Goal: Information Seeking & Learning: Learn about a topic

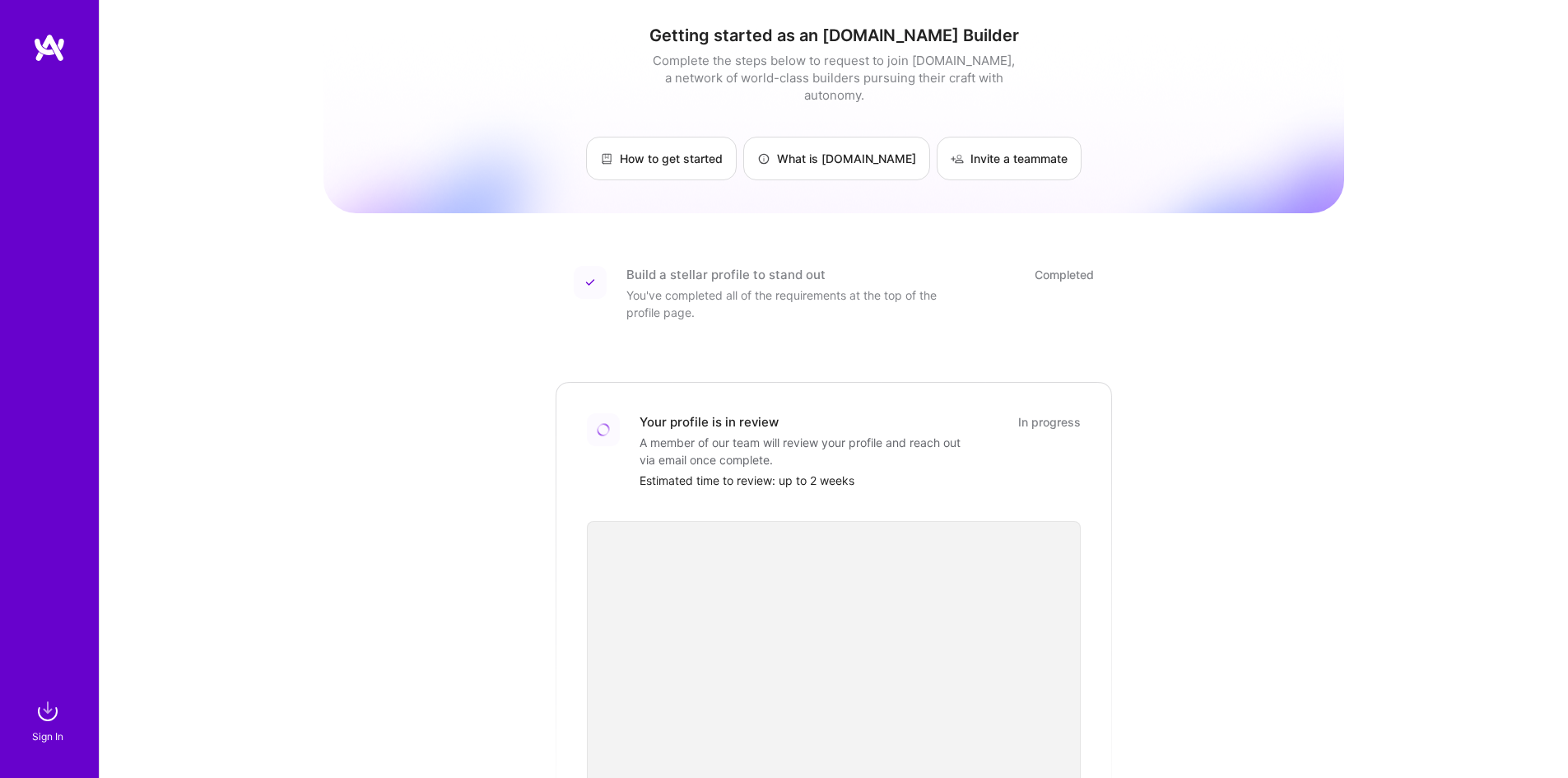
click at [41, 720] on img at bounding box center [48, 711] width 33 height 33
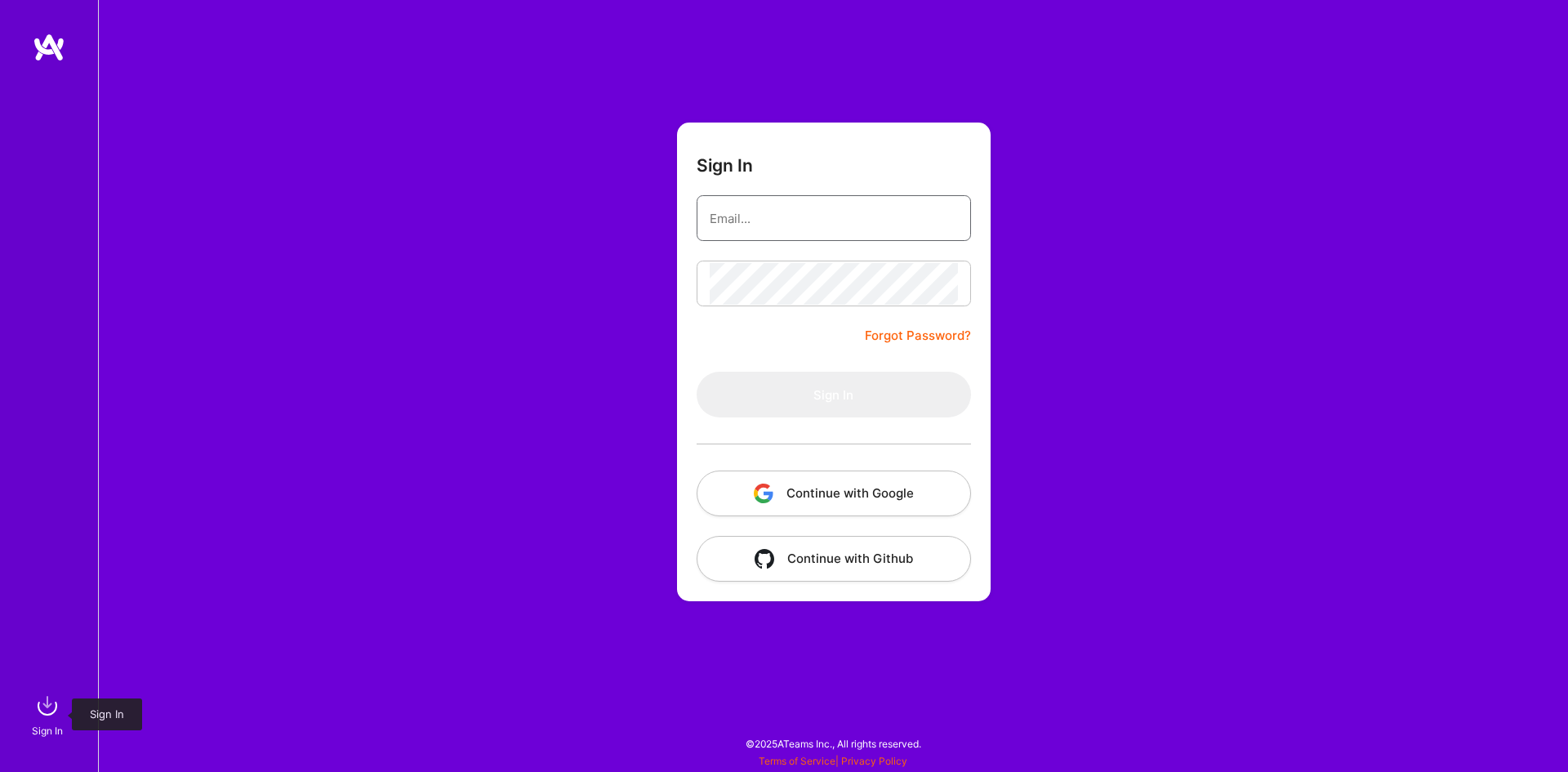
type input "[EMAIL_ADDRESS][DOMAIN_NAME]"
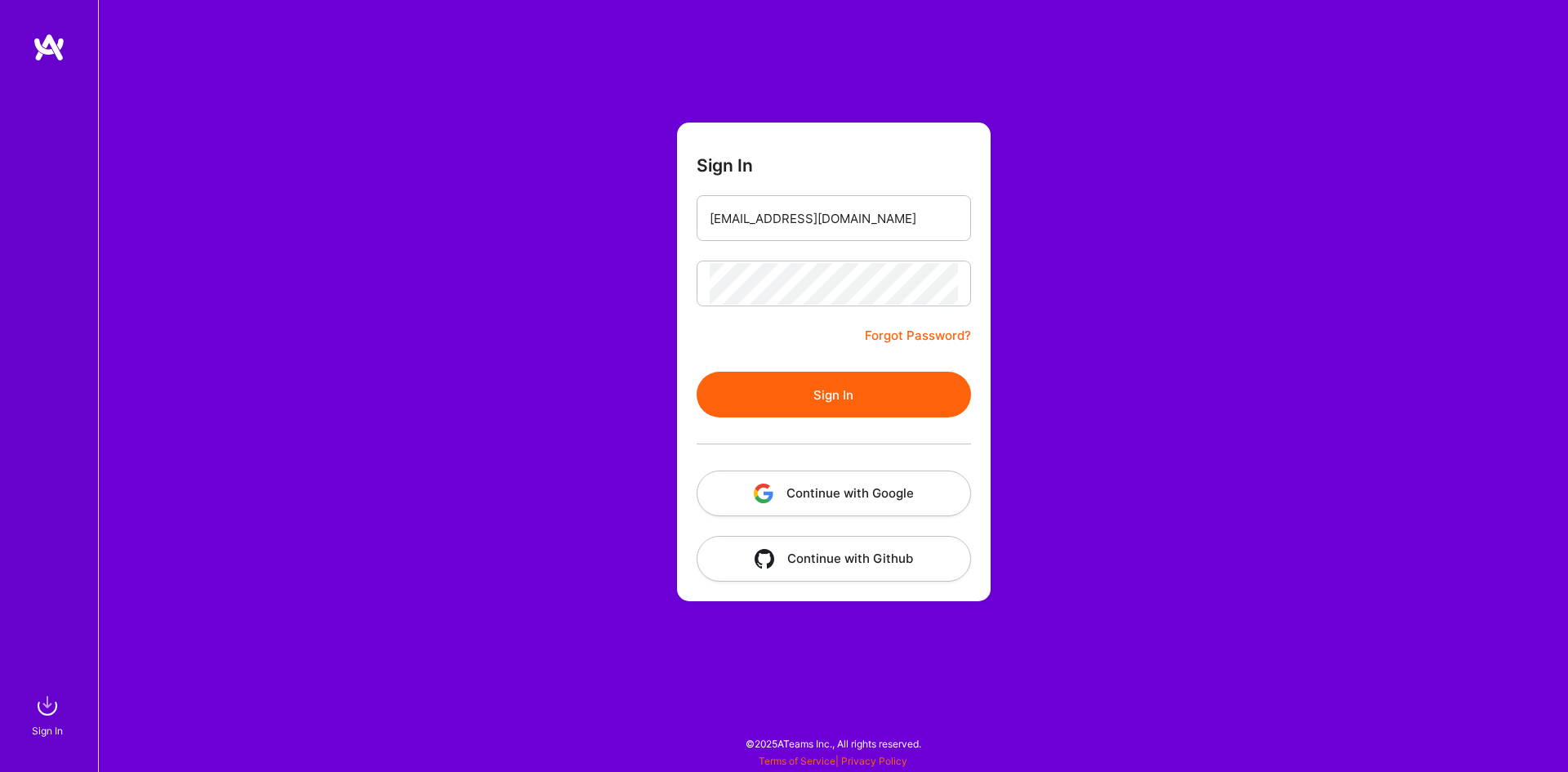
click at [863, 402] on button "Sign In" at bounding box center [833, 395] width 274 height 46
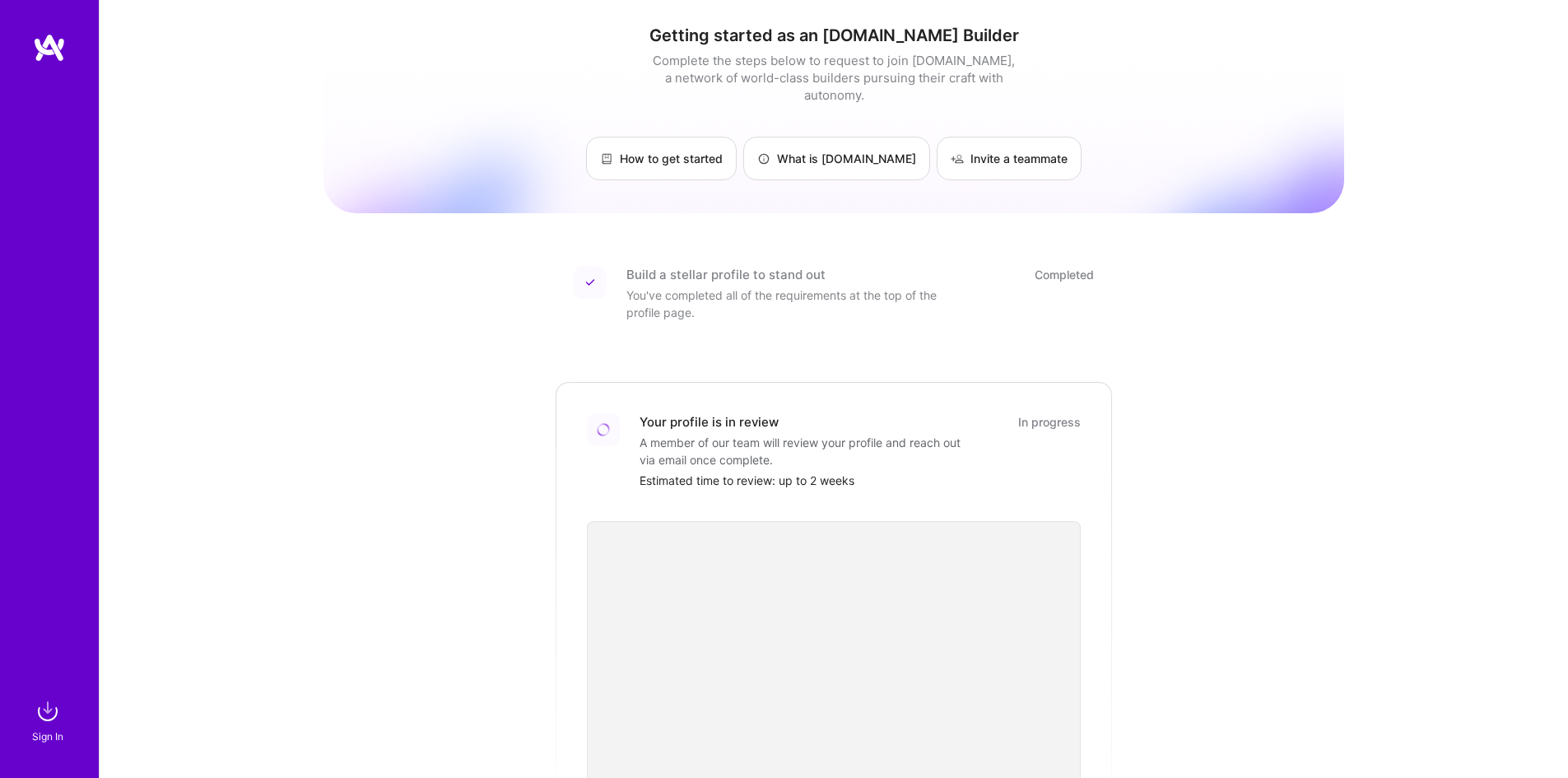
click at [50, 49] on img at bounding box center [50, 48] width 33 height 29
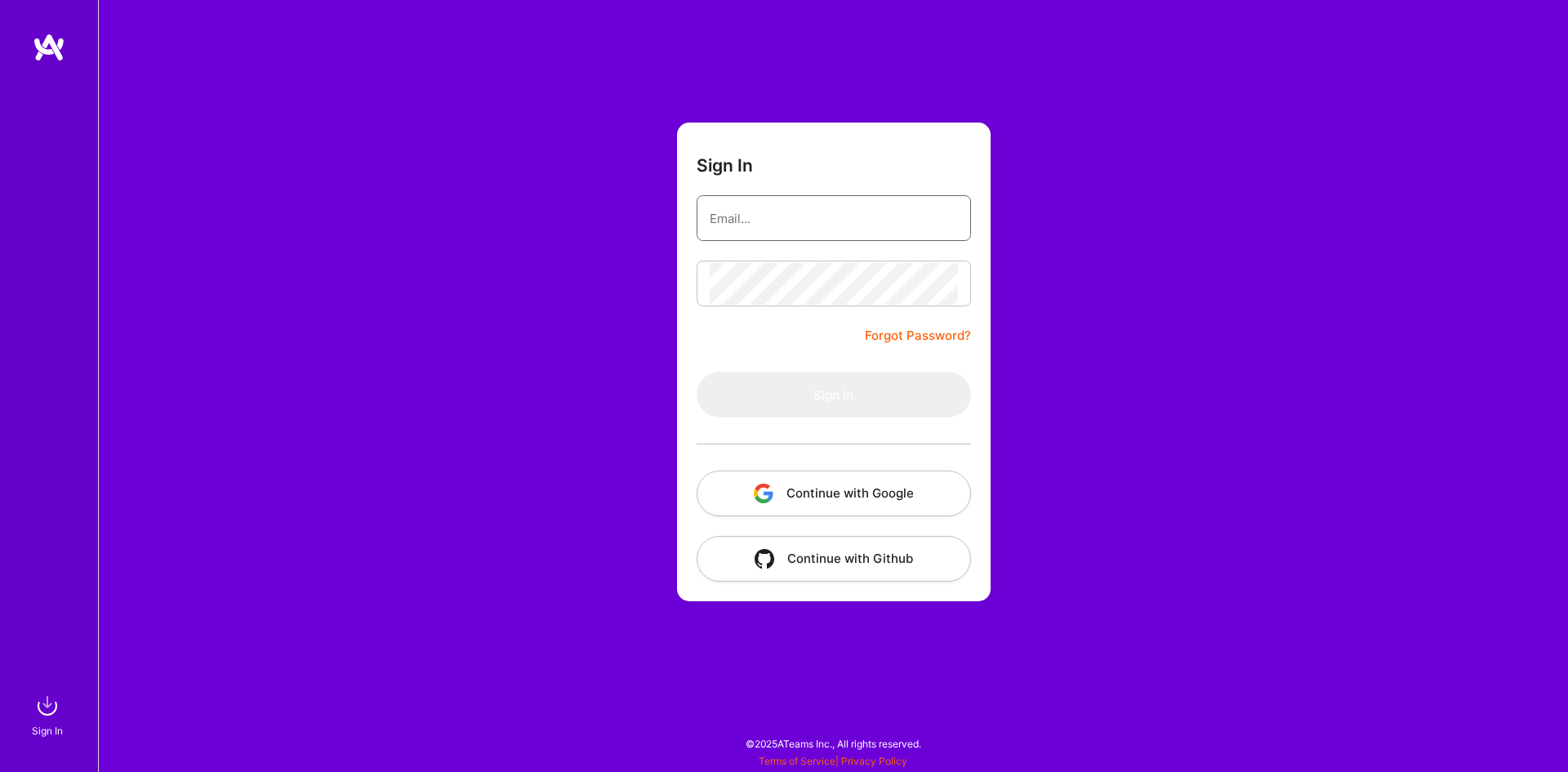
type input "[EMAIL_ADDRESS][DOMAIN_NAME]"
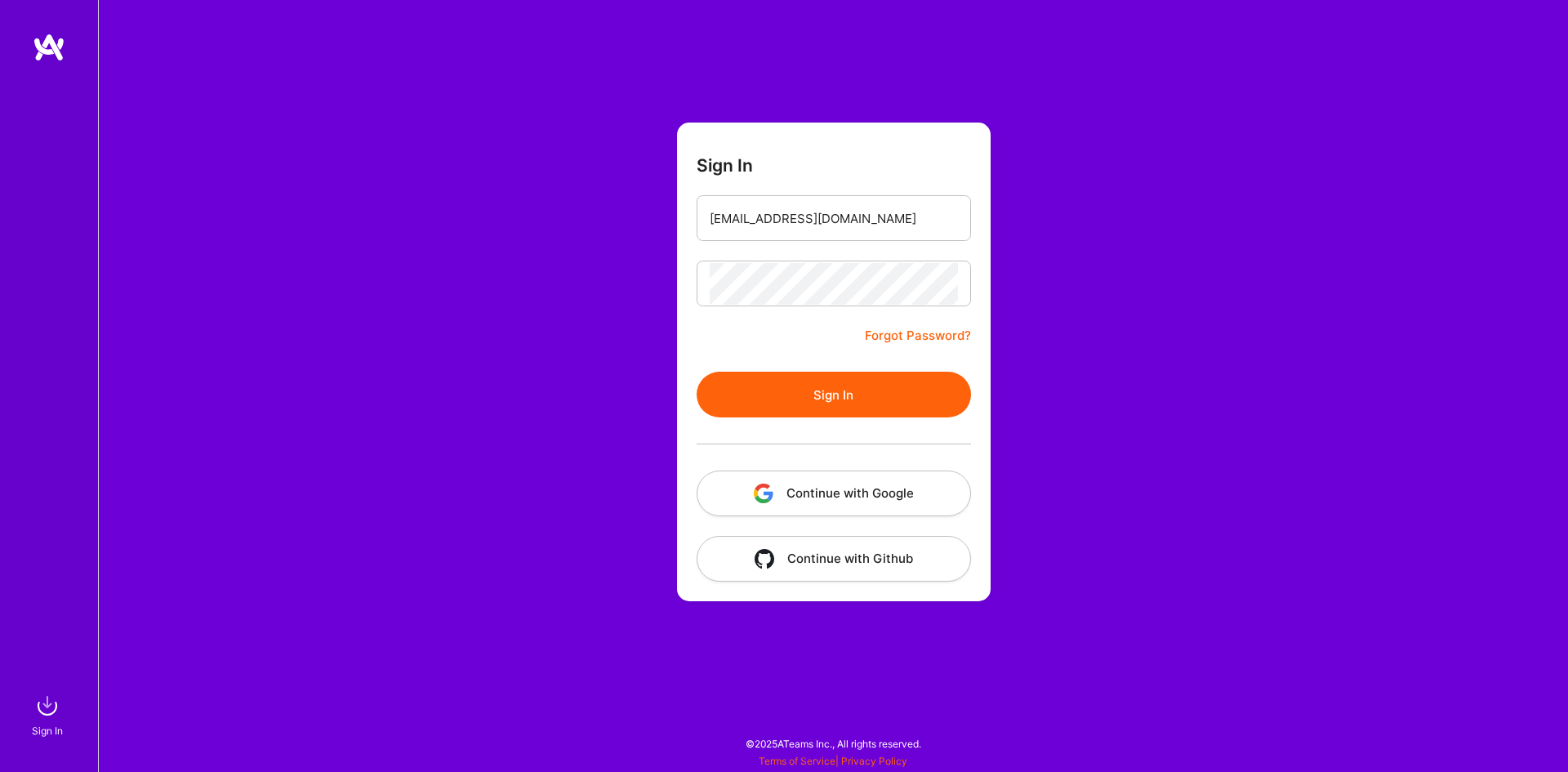
click at [234, 132] on div "Sign In [EMAIL_ADDRESS][DOMAIN_NAME] Forgot Password? Sign In Continue with Goo…" at bounding box center [832, 386] width 1470 height 772
click at [204, 599] on div "Sign In [EMAIL_ADDRESS][DOMAIN_NAME] Forgot Password? Sign In Continue with Goo…" at bounding box center [832, 386] width 1470 height 772
click at [840, 383] on button "Sign In" at bounding box center [833, 395] width 274 height 46
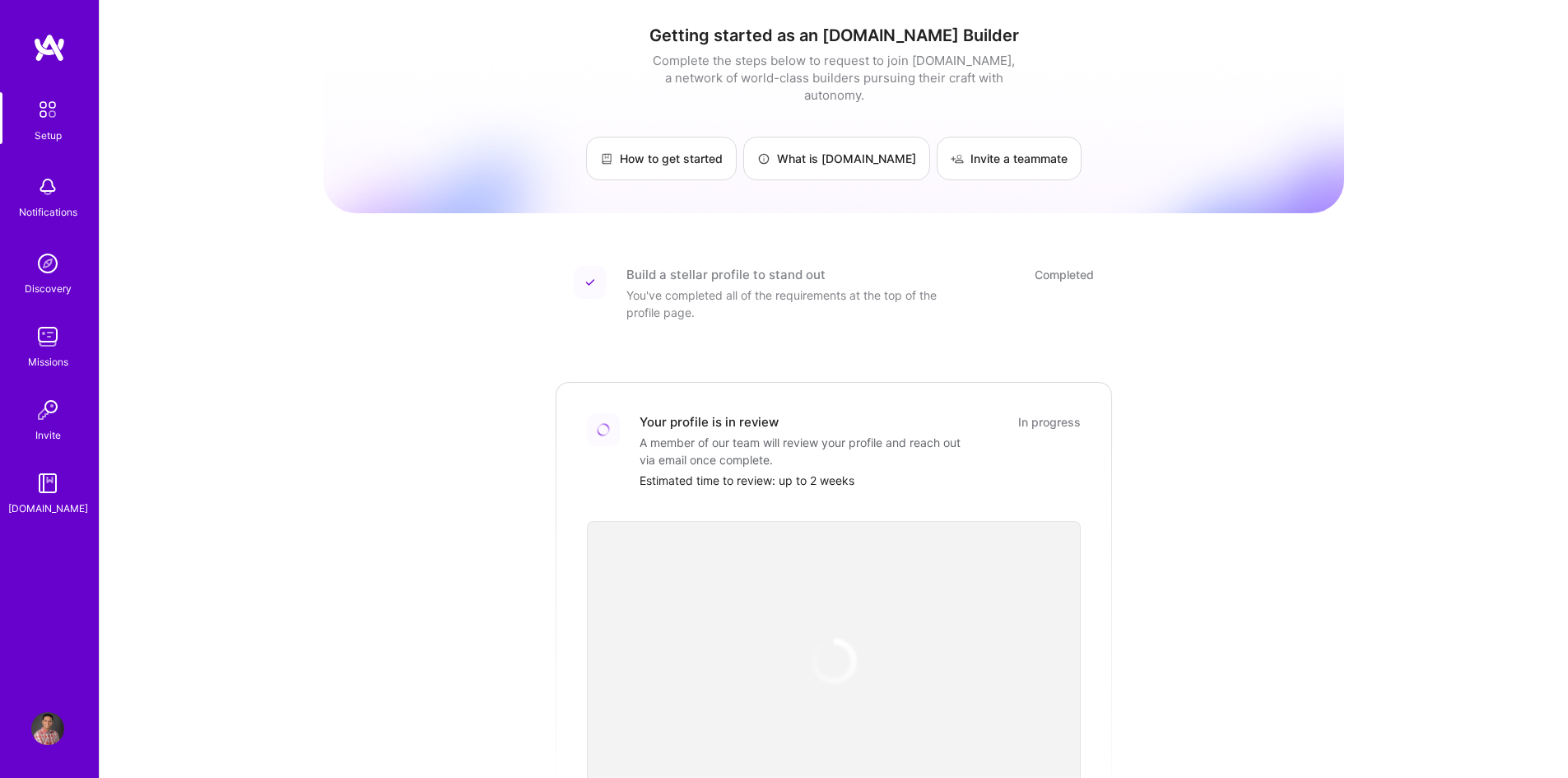
click at [48, 729] on img at bounding box center [48, 728] width 33 height 33
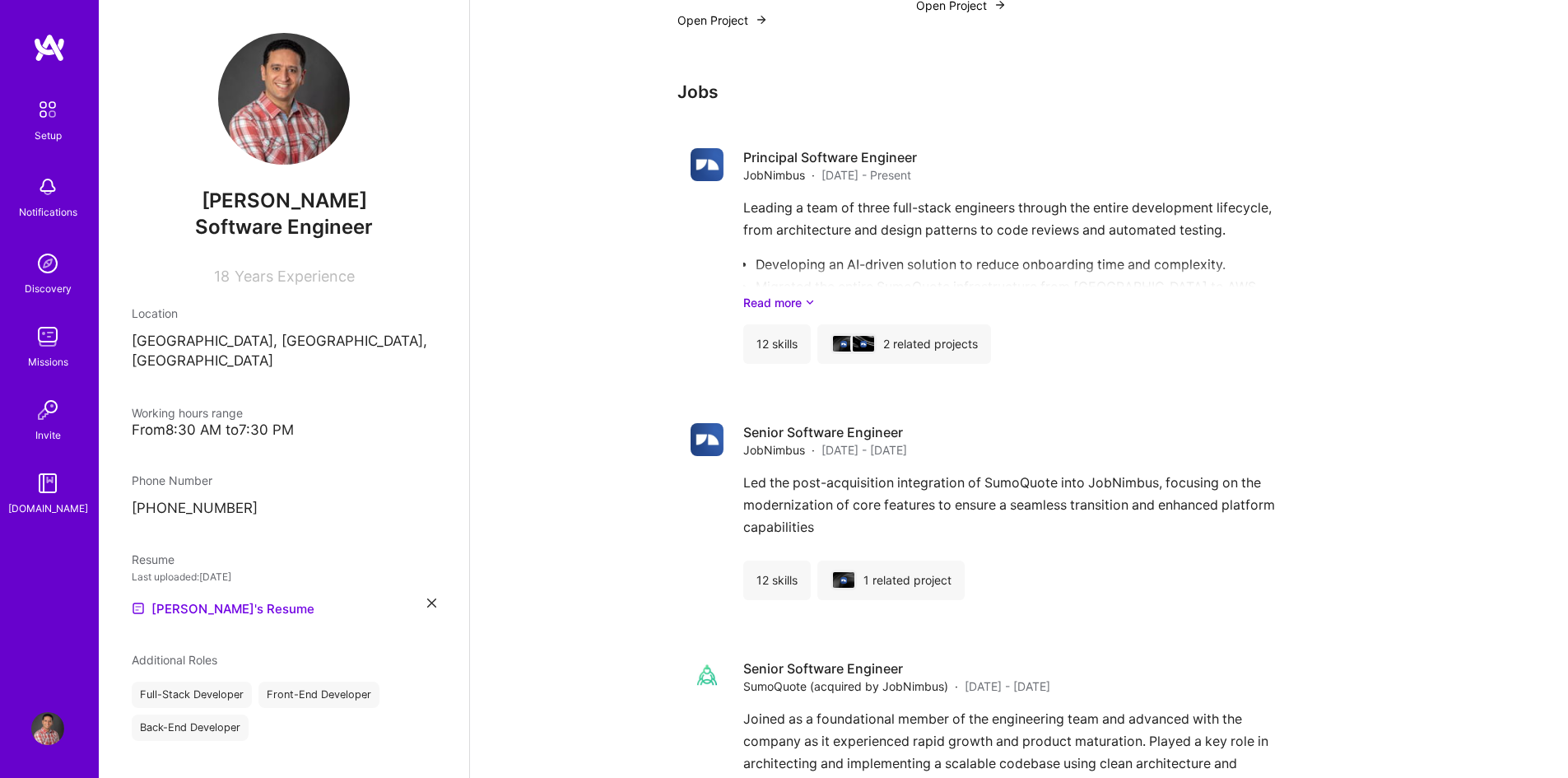
scroll to position [1152, 0]
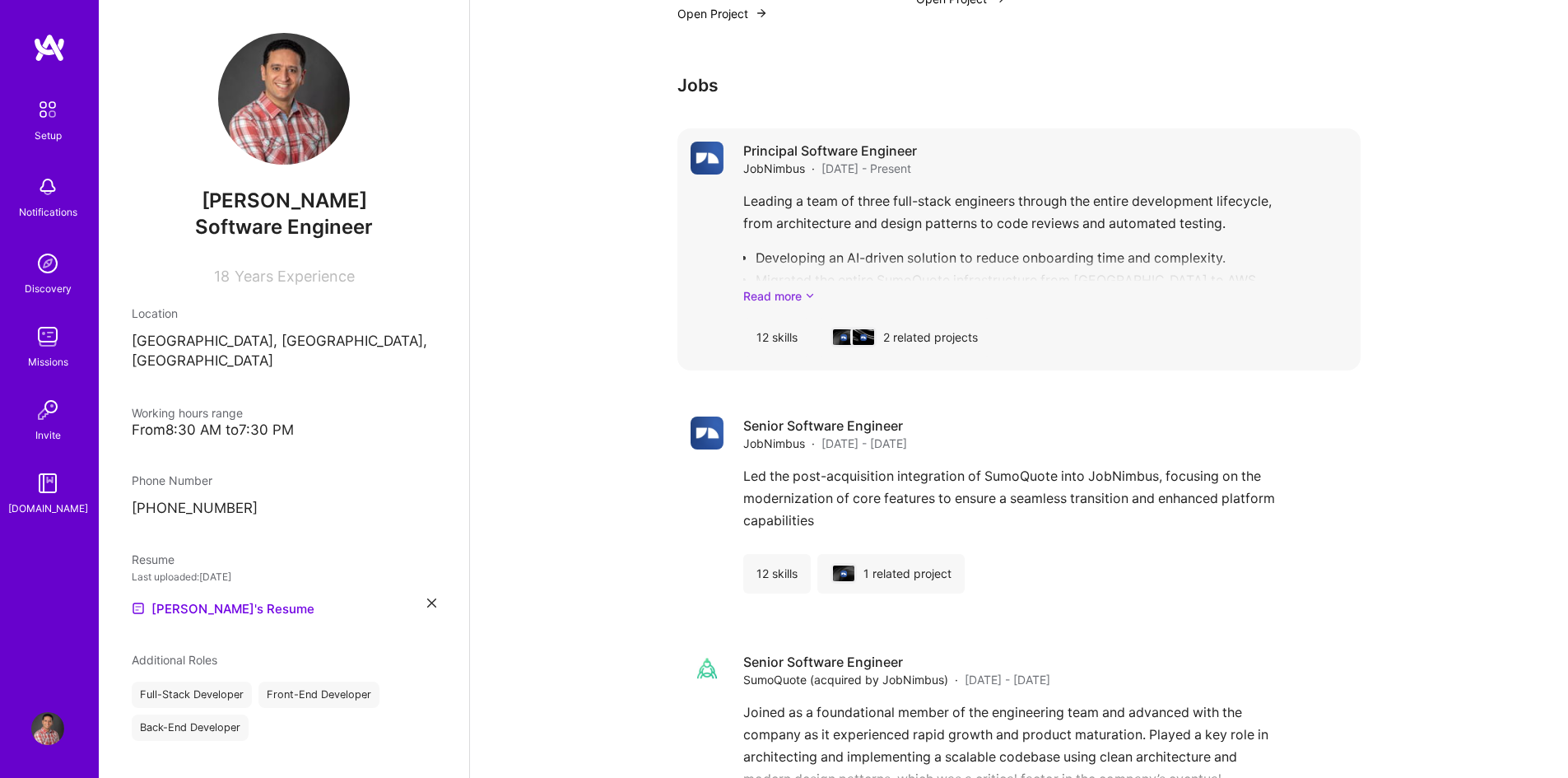
click at [808, 297] on icon at bounding box center [810, 296] width 10 height 17
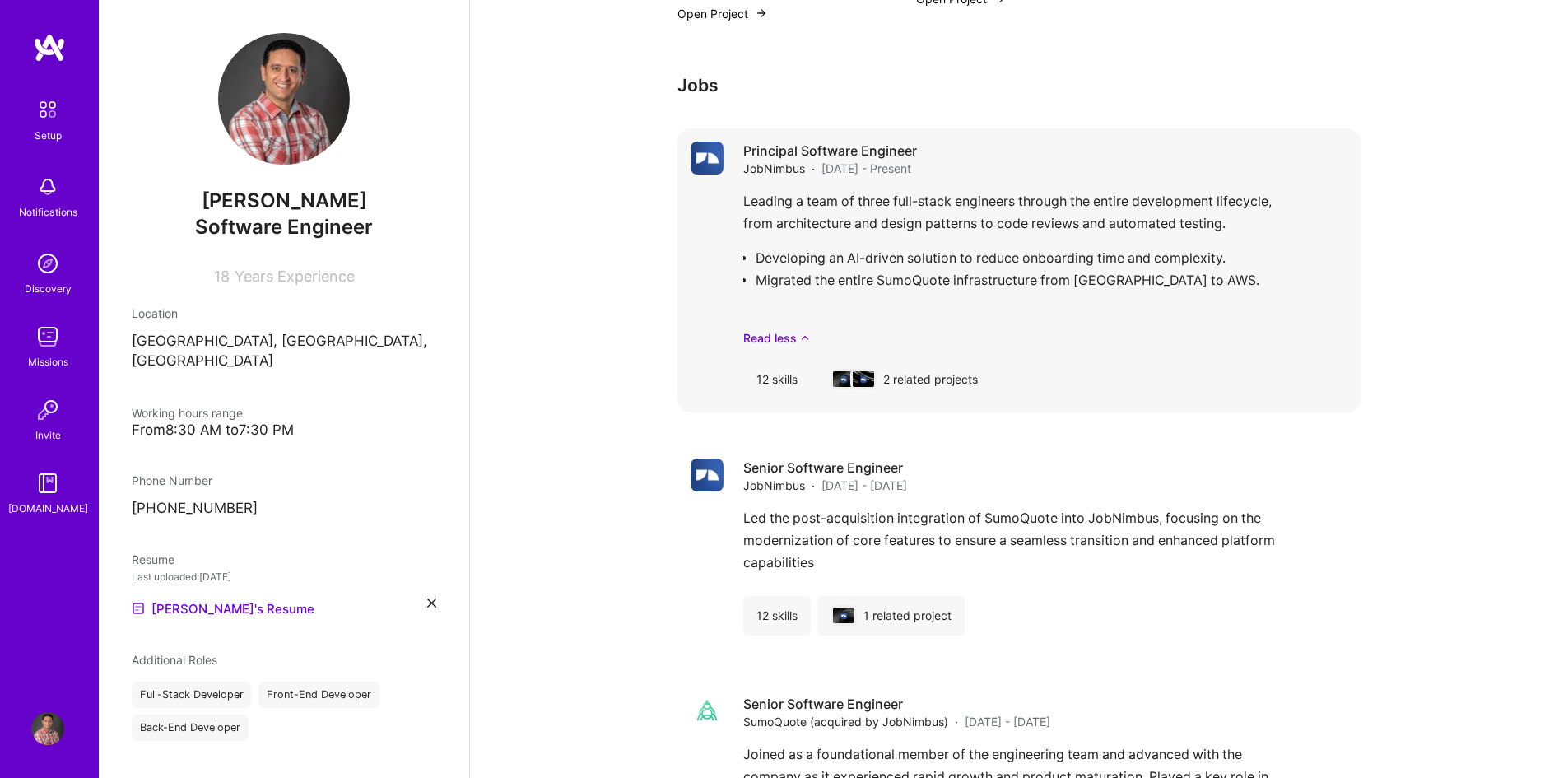
click at [744, 168] on span "JobNimbus" at bounding box center [774, 168] width 62 height 17
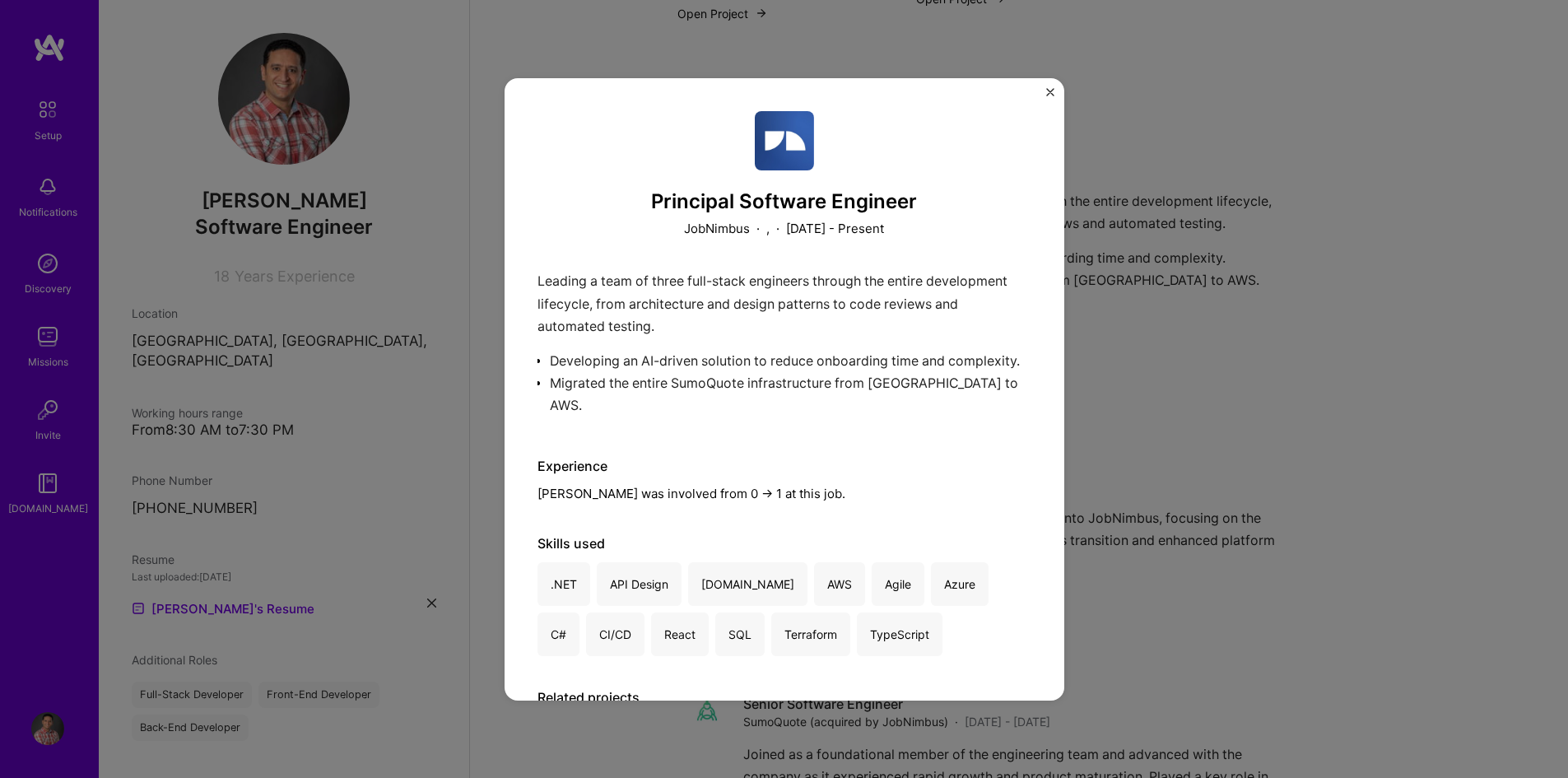
click at [685, 230] on p "JobNimbus" at bounding box center [717, 228] width 65 height 17
copy p "JobNimbus"
click at [670, 366] on div "Leading a team of three full-stack engineers through the entire development lif…" at bounding box center [785, 347] width 494 height 155
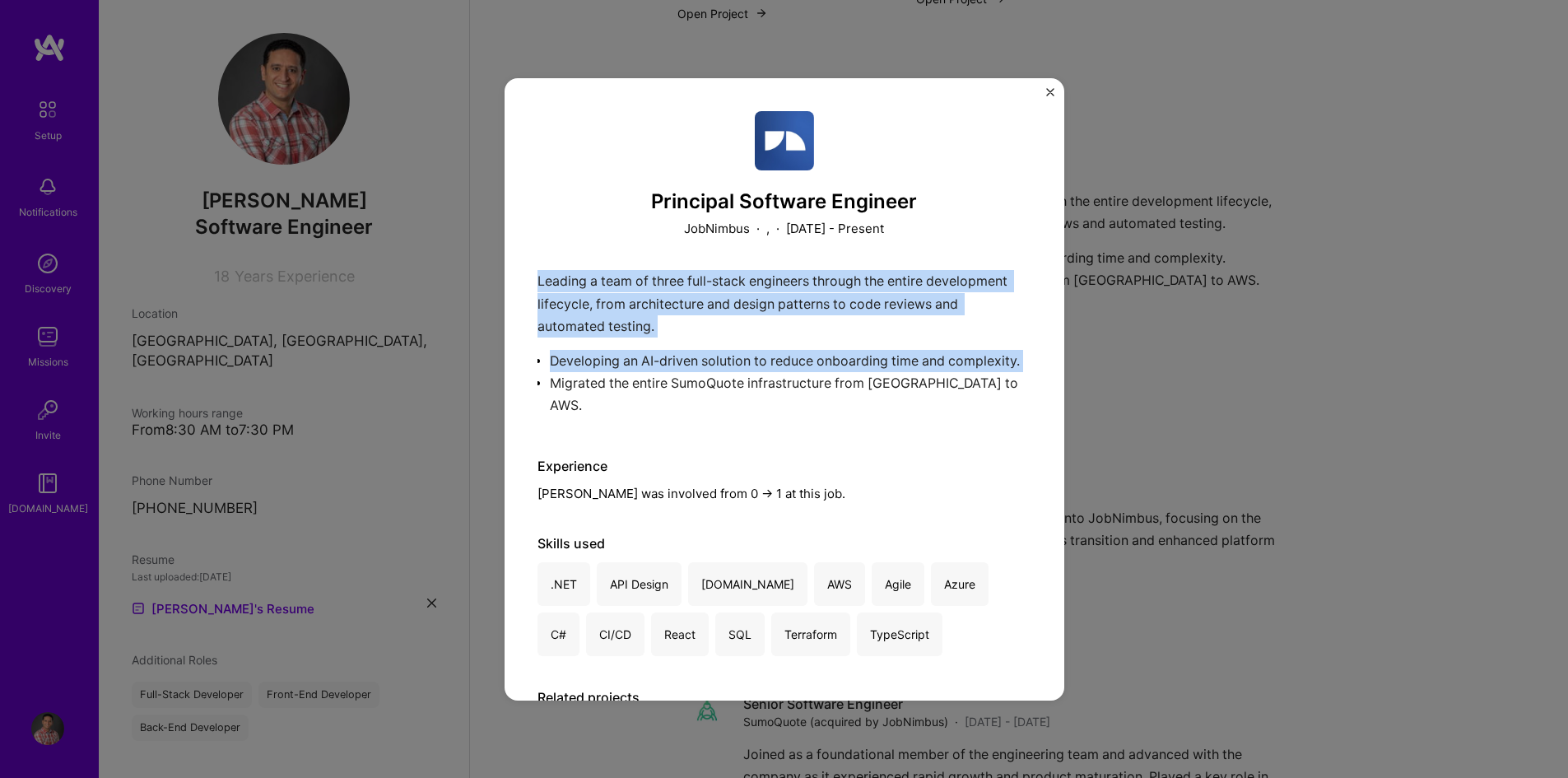
drag, startPoint x: 539, startPoint y: 280, endPoint x: 944, endPoint y: 413, distance: 426.3
click at [944, 413] on div "Leading a team of three full-stack engineers through the entire development lif…" at bounding box center [785, 347] width 494 height 155
click at [976, 402] on div "Leading a team of three full-stack engineers through the entire development lif…" at bounding box center [785, 347] width 494 height 155
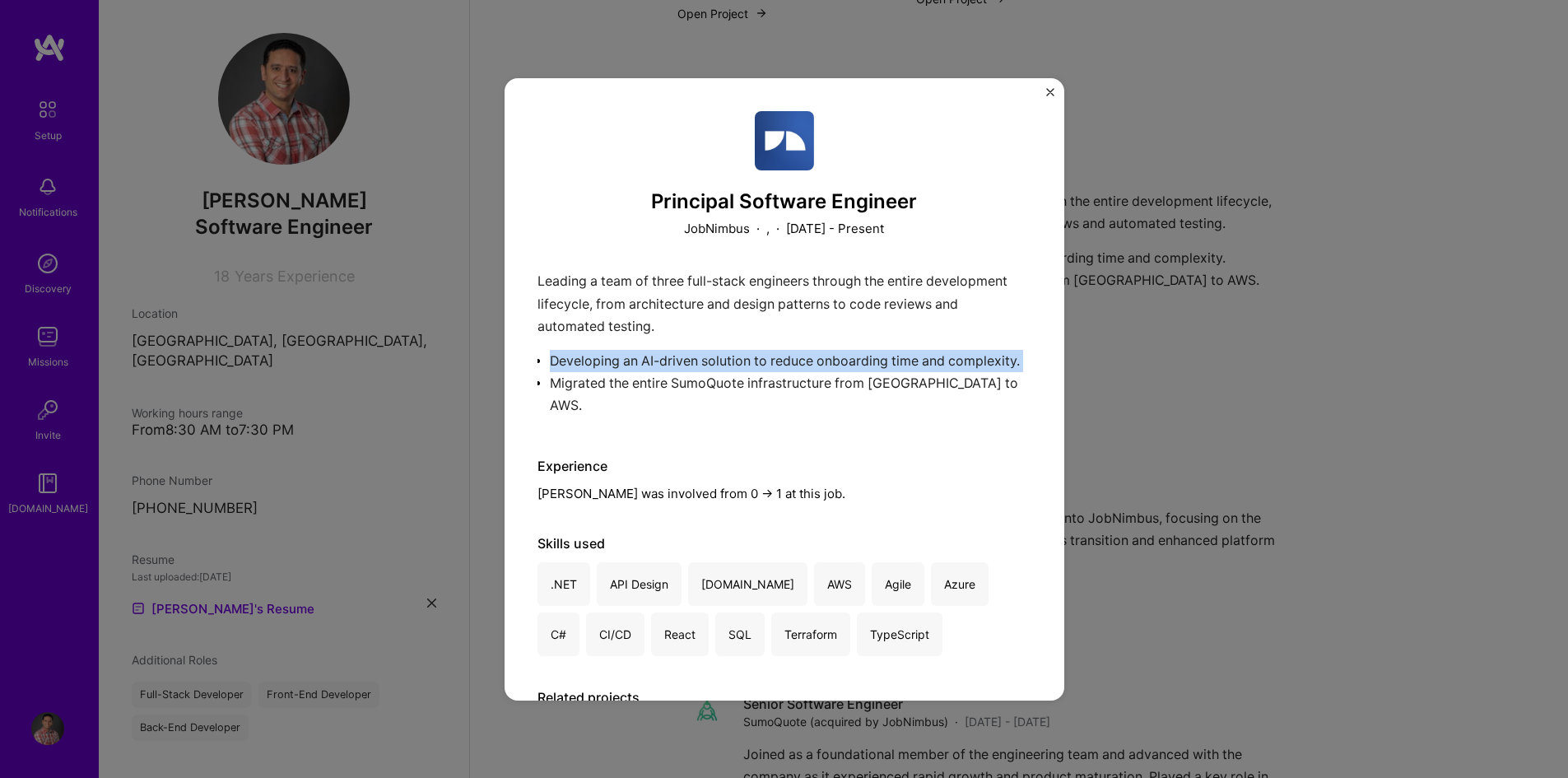
drag, startPoint x: 965, startPoint y: 403, endPoint x: 710, endPoint y: 345, distance: 261.5
click at [710, 345] on div "Leading a team of three full-stack engineers through the entire development lif…" at bounding box center [785, 347] width 494 height 155
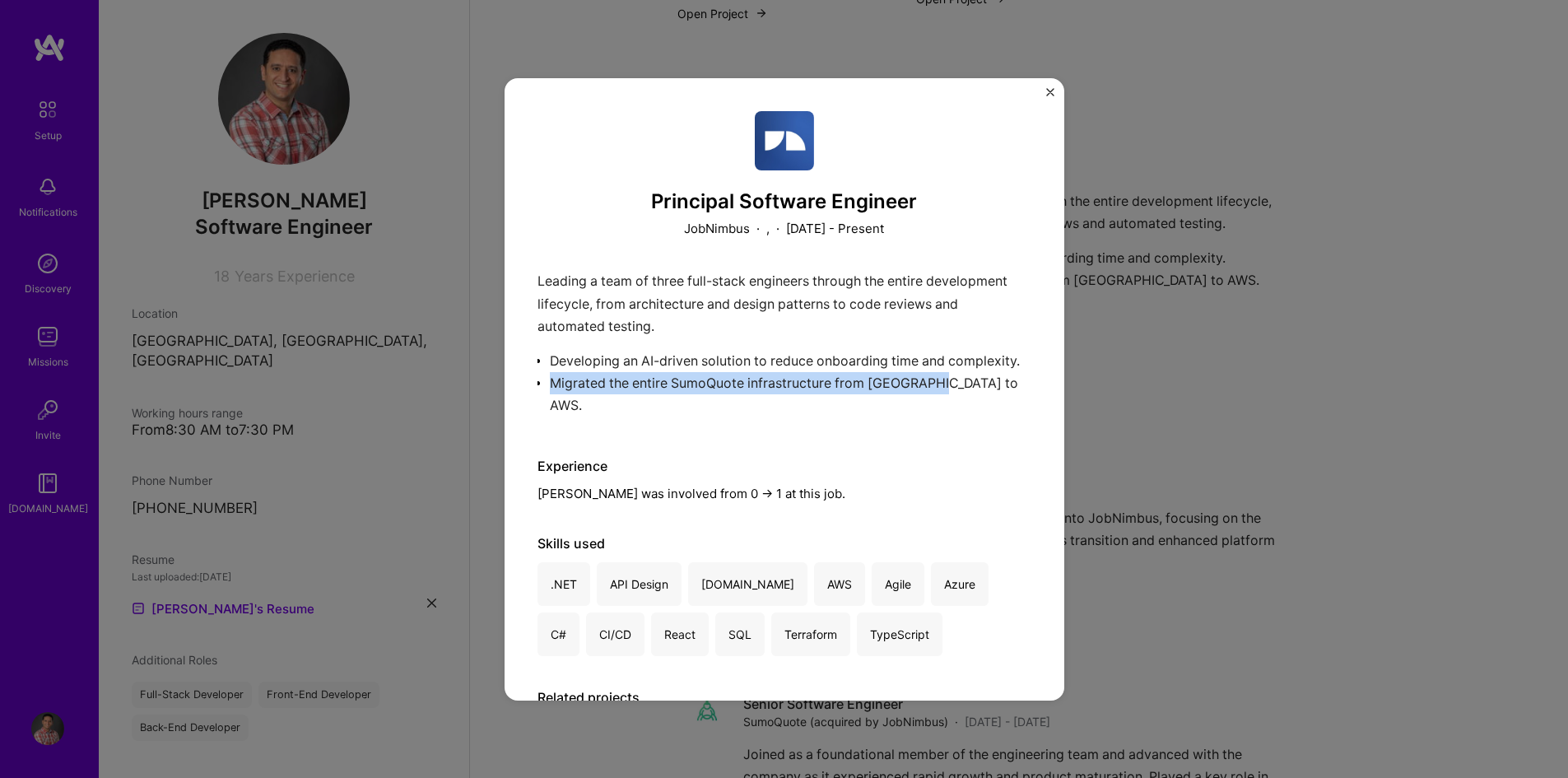
drag, startPoint x: 935, startPoint y: 424, endPoint x: 942, endPoint y: 412, distance: 13.9
click at [942, 412] on div "Principal Software Engineer JobNimbus · , · [DATE] - Present Leading a team of …" at bounding box center [785, 493] width 494 height 762
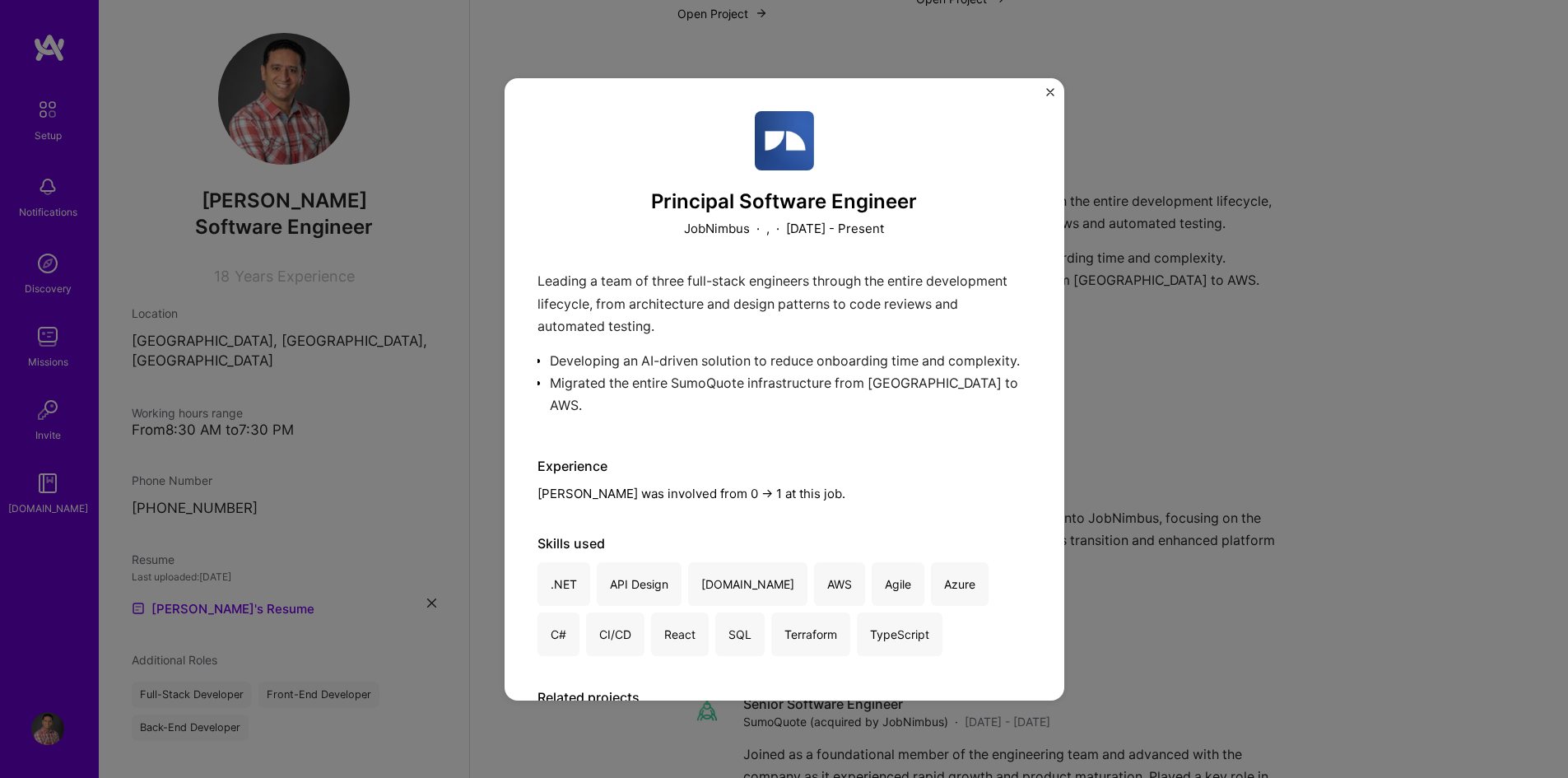
click at [954, 406] on div "Leading a team of three full-stack engineers through the entire development lif…" at bounding box center [785, 347] width 494 height 155
drag, startPoint x: 959, startPoint y: 406, endPoint x: 840, endPoint y: 387, distance: 120.5
click at [840, 387] on div "Leading a team of three full-stack engineers through the entire development lif…" at bounding box center [785, 347] width 494 height 155
click at [772, 408] on div "Leading a team of three full-stack engineers through the entire development lif…" at bounding box center [785, 347] width 494 height 155
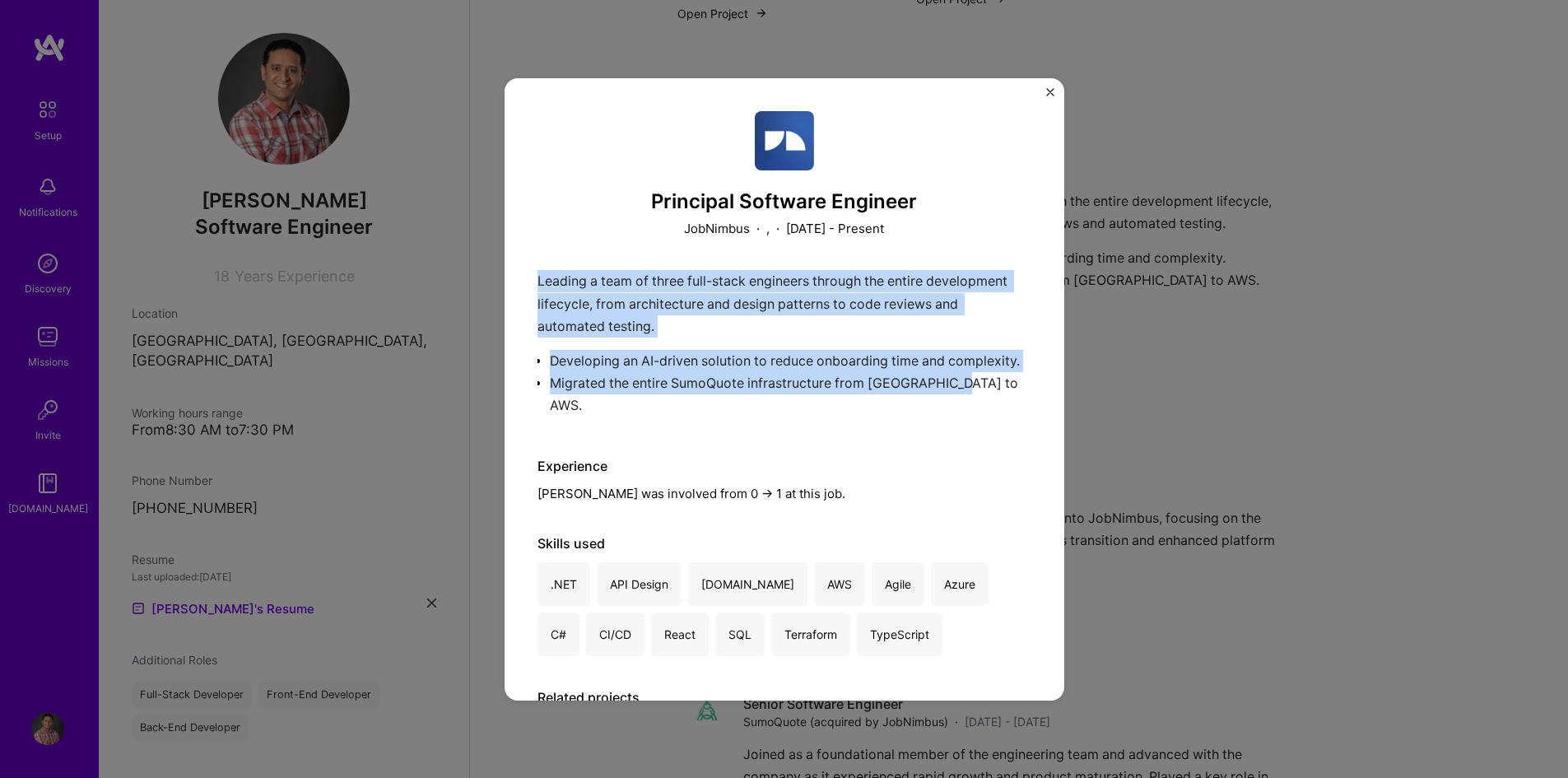
drag, startPoint x: 537, startPoint y: 280, endPoint x: 968, endPoint y: 423, distance: 454.1
click at [968, 423] on div "Leading a team of three full-stack engineers through the entire development lif…" at bounding box center [785, 347] width 494 height 155
copy div "Leading a team of three full-stack engineers through the entire development lif…"
click at [1050, 89] on img "Close" at bounding box center [1050, 92] width 8 height 8
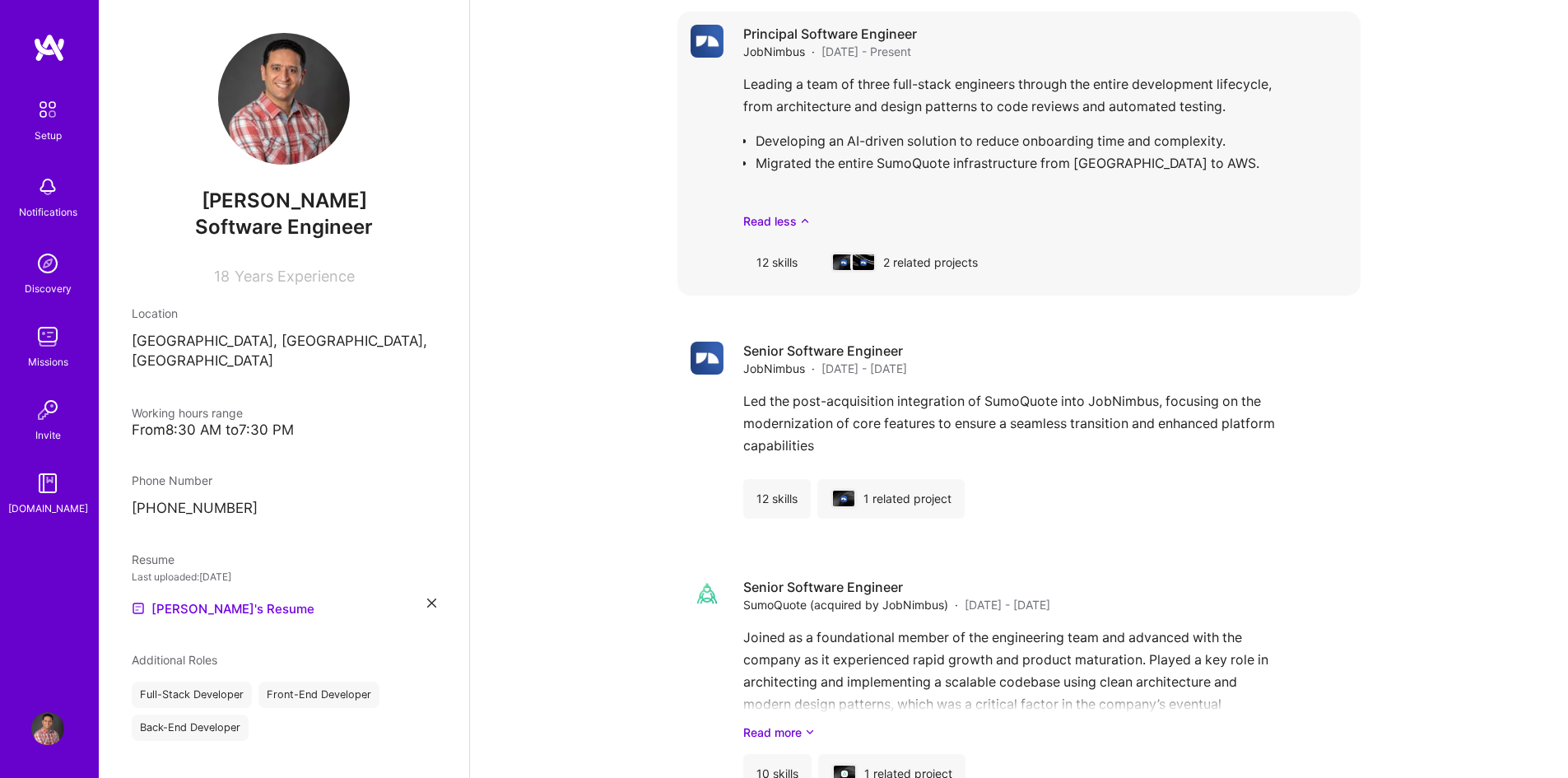
scroll to position [1317, 0]
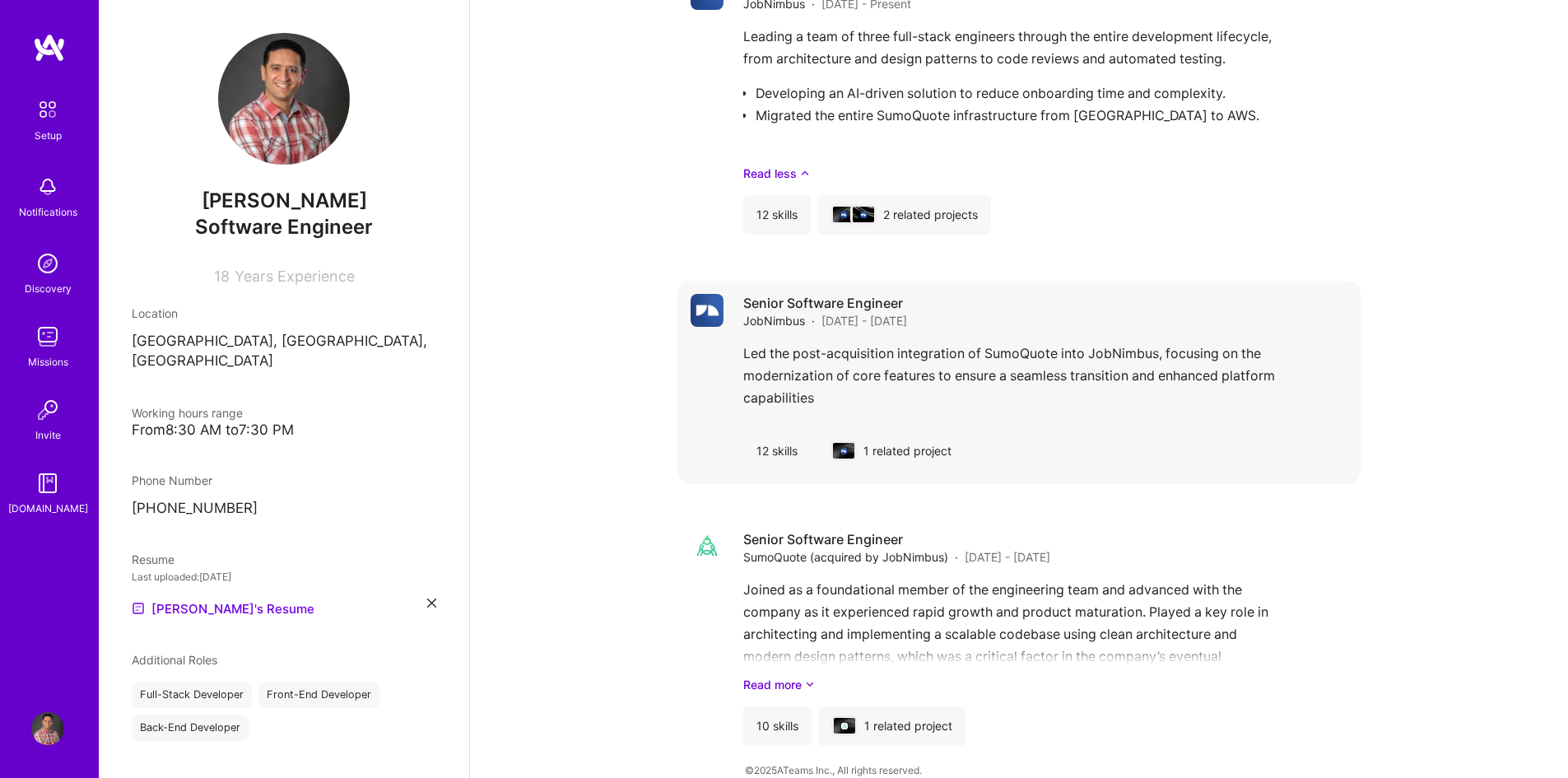
click at [842, 328] on span "[DATE] - [DATE]" at bounding box center [864, 320] width 86 height 17
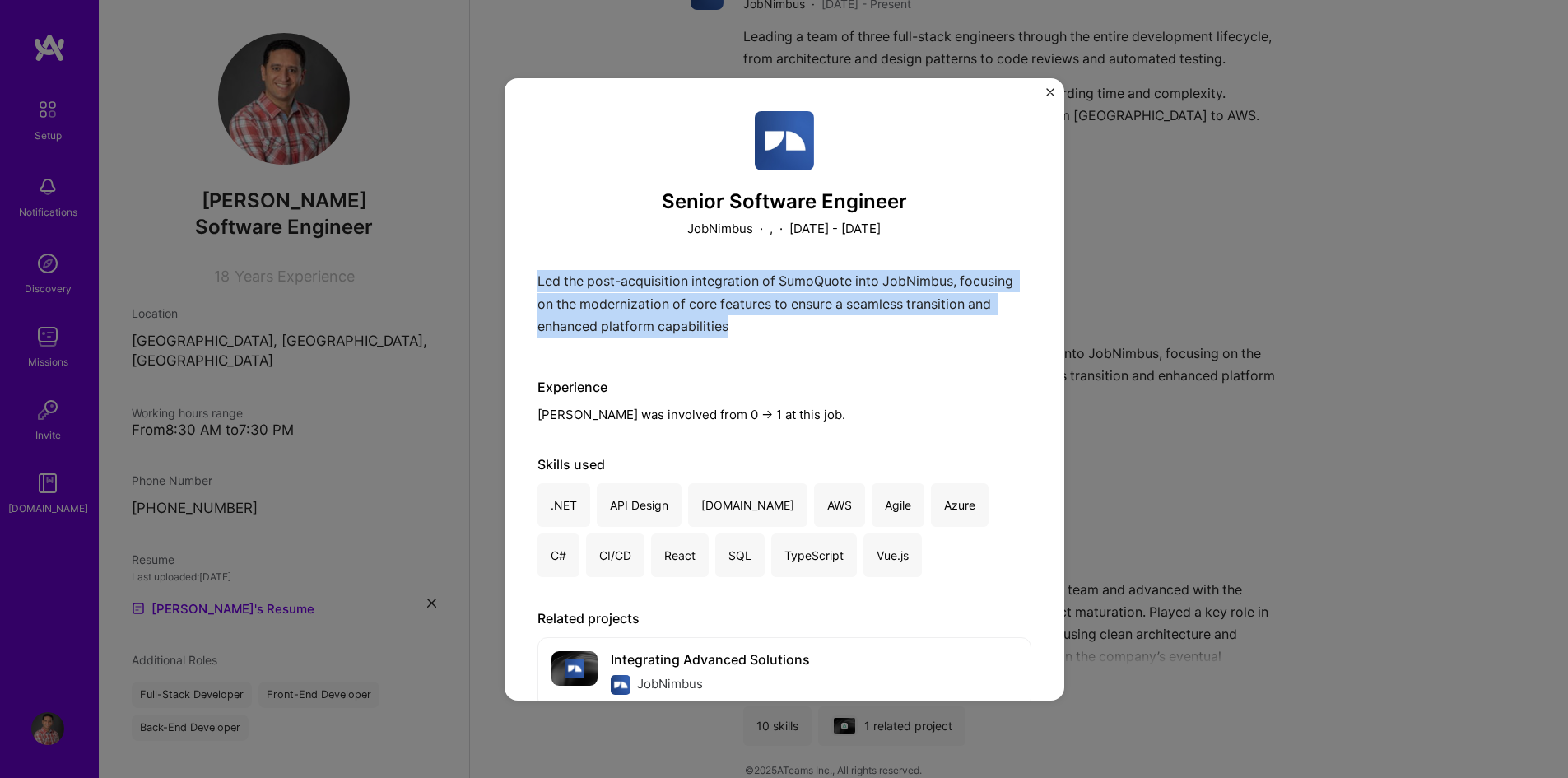
drag, startPoint x: 539, startPoint y: 278, endPoint x: 745, endPoint y: 328, distance: 212.0
click at [745, 328] on div "Led the post-acquisition integration of SumoQuote into JobNimbus, focusing on t…" at bounding box center [785, 308] width 494 height 75
copy p "Led the post-acquisition integration of SumoQuote into JobNimbus, focusing on t…"
click at [1049, 94] on img "Close" at bounding box center [1050, 92] width 8 height 8
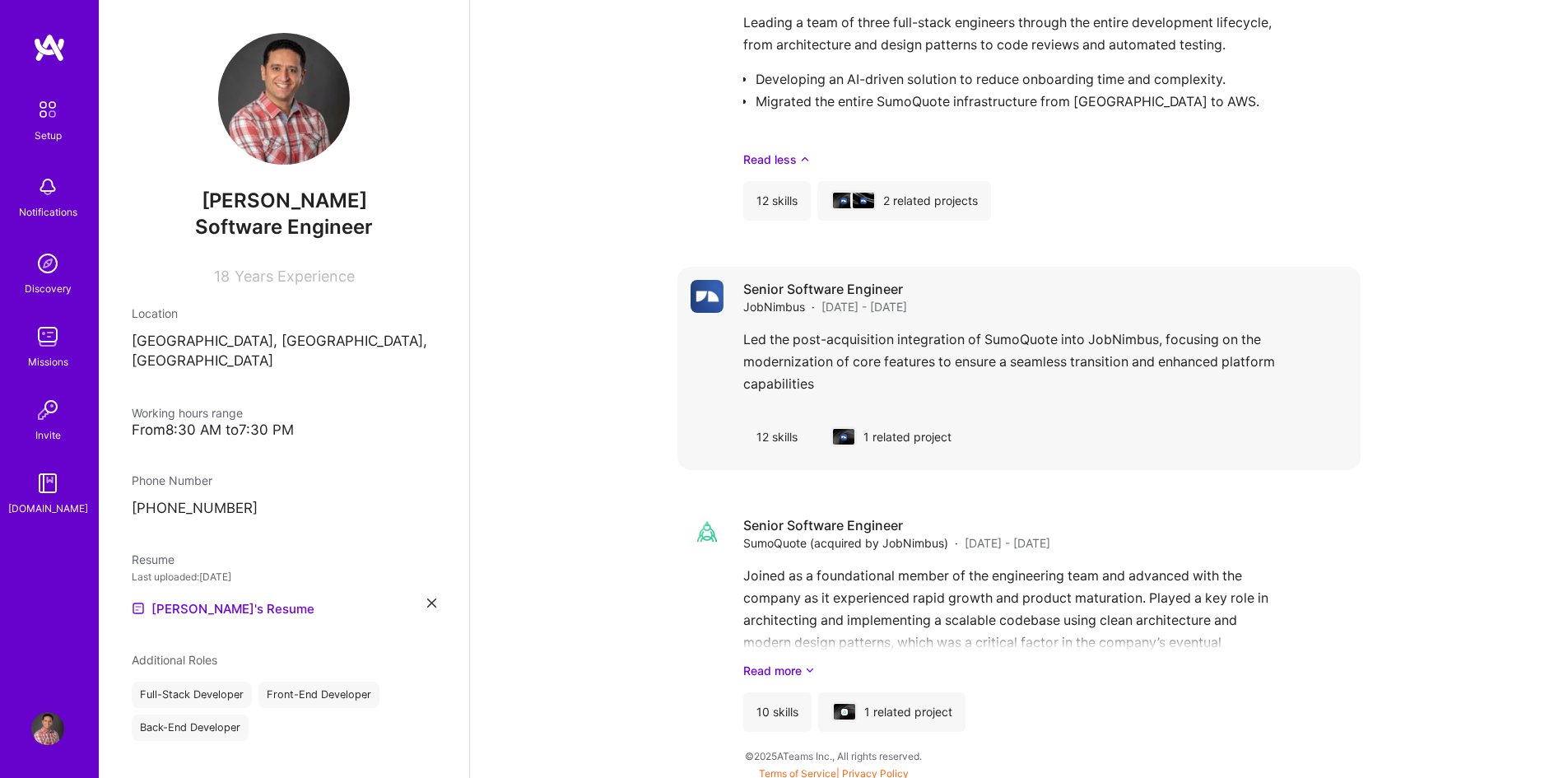
scroll to position [1337, 0]
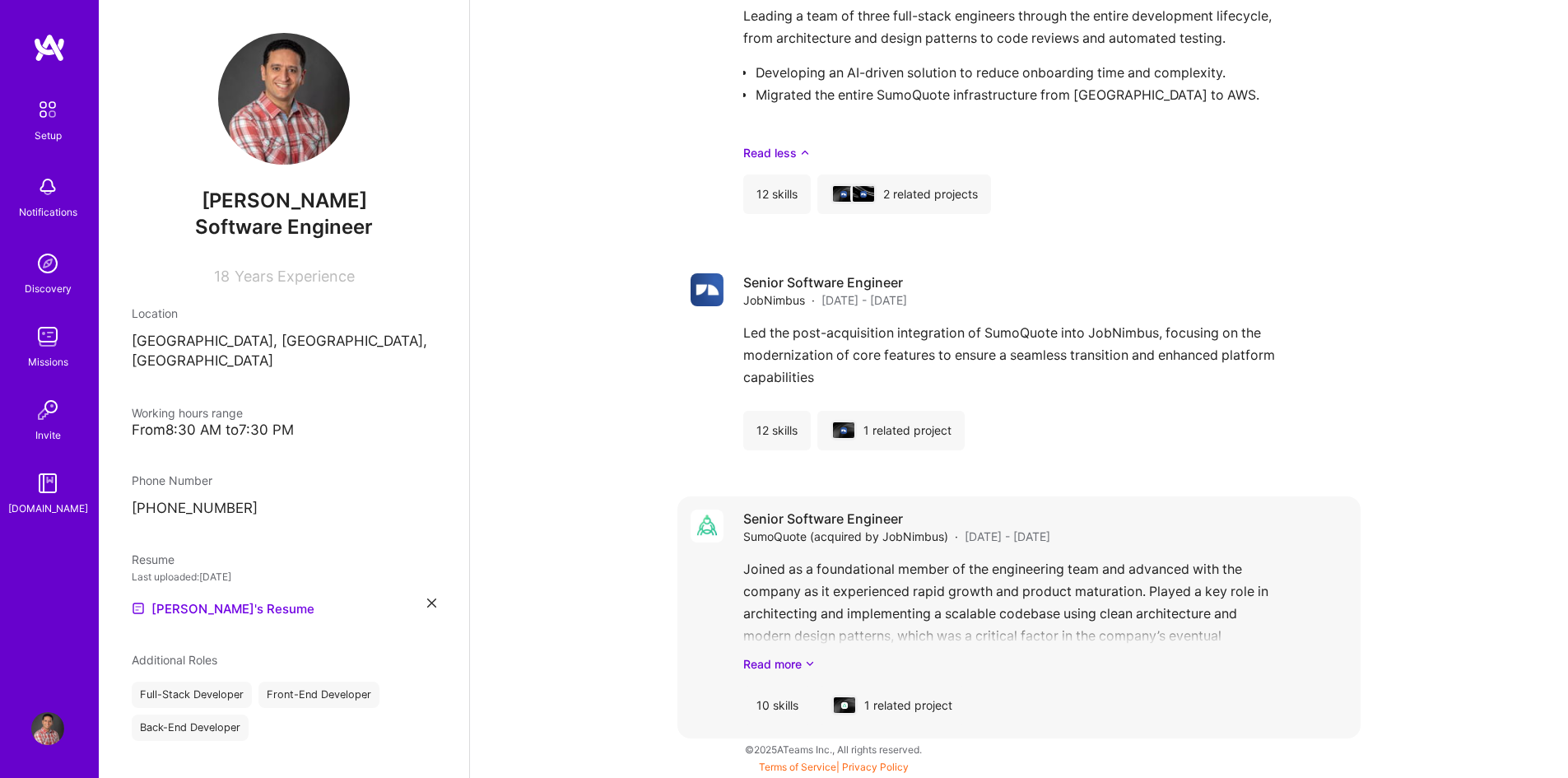
click at [825, 575] on div "Joined as a foundational member of the engineering team and advanced with the c…" at bounding box center [1046, 615] width 604 height 114
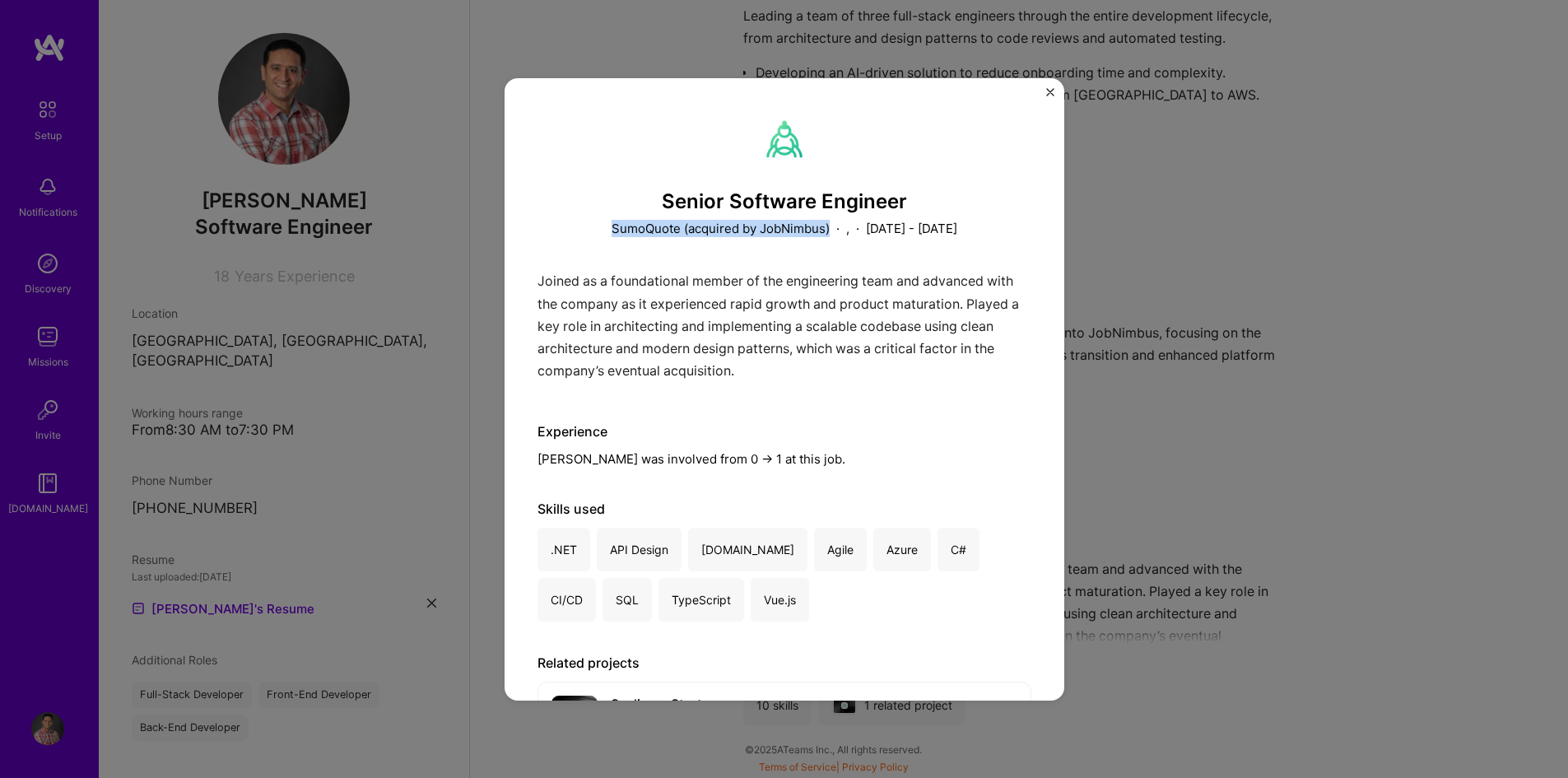
drag, startPoint x: 570, startPoint y: 226, endPoint x: 786, endPoint y: 228, distance: 216.0
click at [786, 228] on p "SumoQuote (acquired by JobNimbus)" at bounding box center [720, 228] width 218 height 17
copy p "SumoQuote (acquired by JobNimbus)"
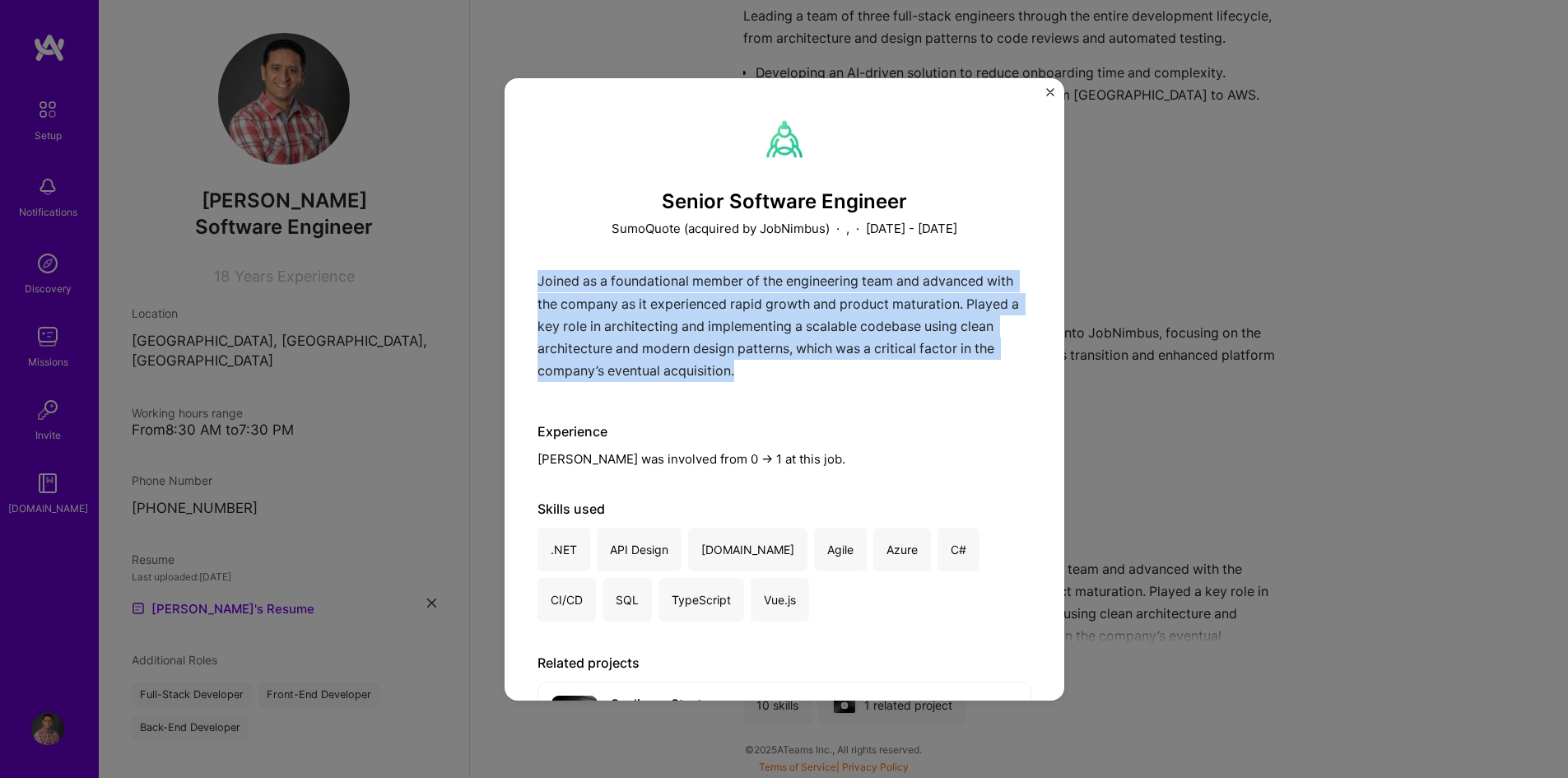
drag, startPoint x: 817, startPoint y: 376, endPoint x: 532, endPoint y: 286, distance: 298.9
click at [532, 286] on div "Senior Software Engineer SumoQuote (acquired by JobNimbus) · , · [DATE] - [DATE…" at bounding box center [785, 389] width 560 height 622
copy p "Joined as a foundational member of the engineering team and advanced with the c…"
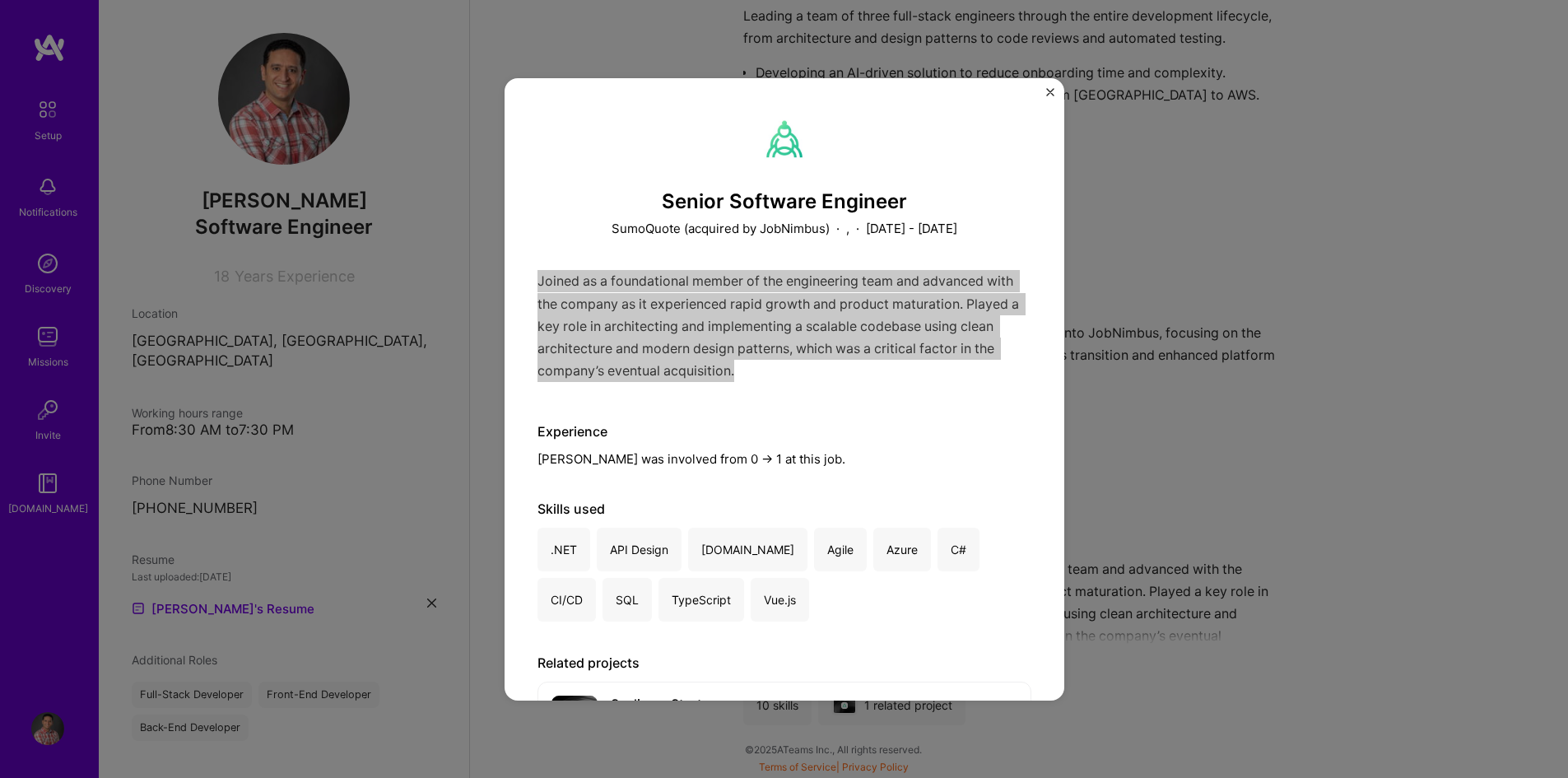
scroll to position [82, 0]
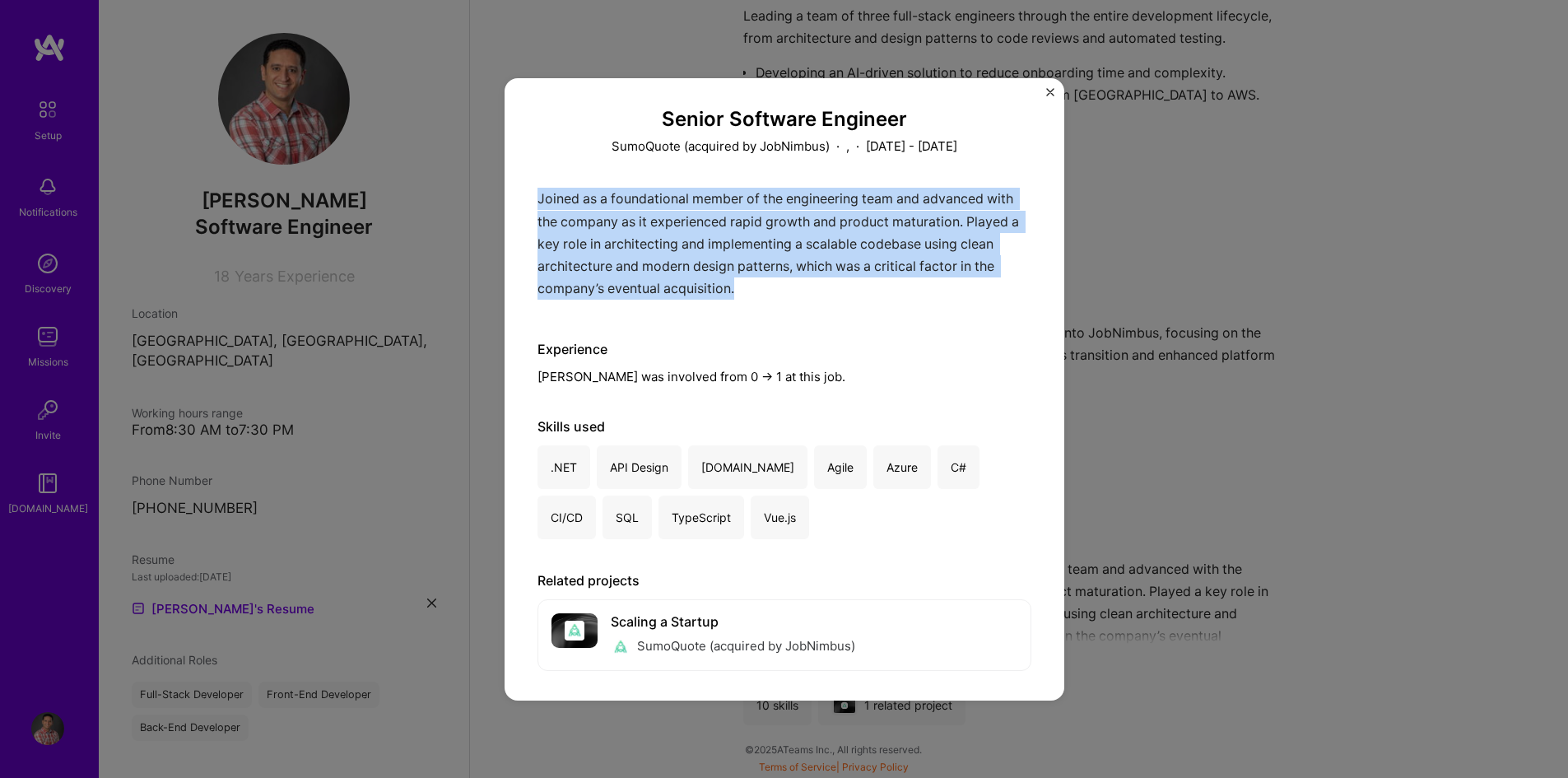
copy p "Joined as a foundational member of the engineering team and advanced with the c…"
click at [1049, 94] on img "Close" at bounding box center [1050, 92] width 8 height 8
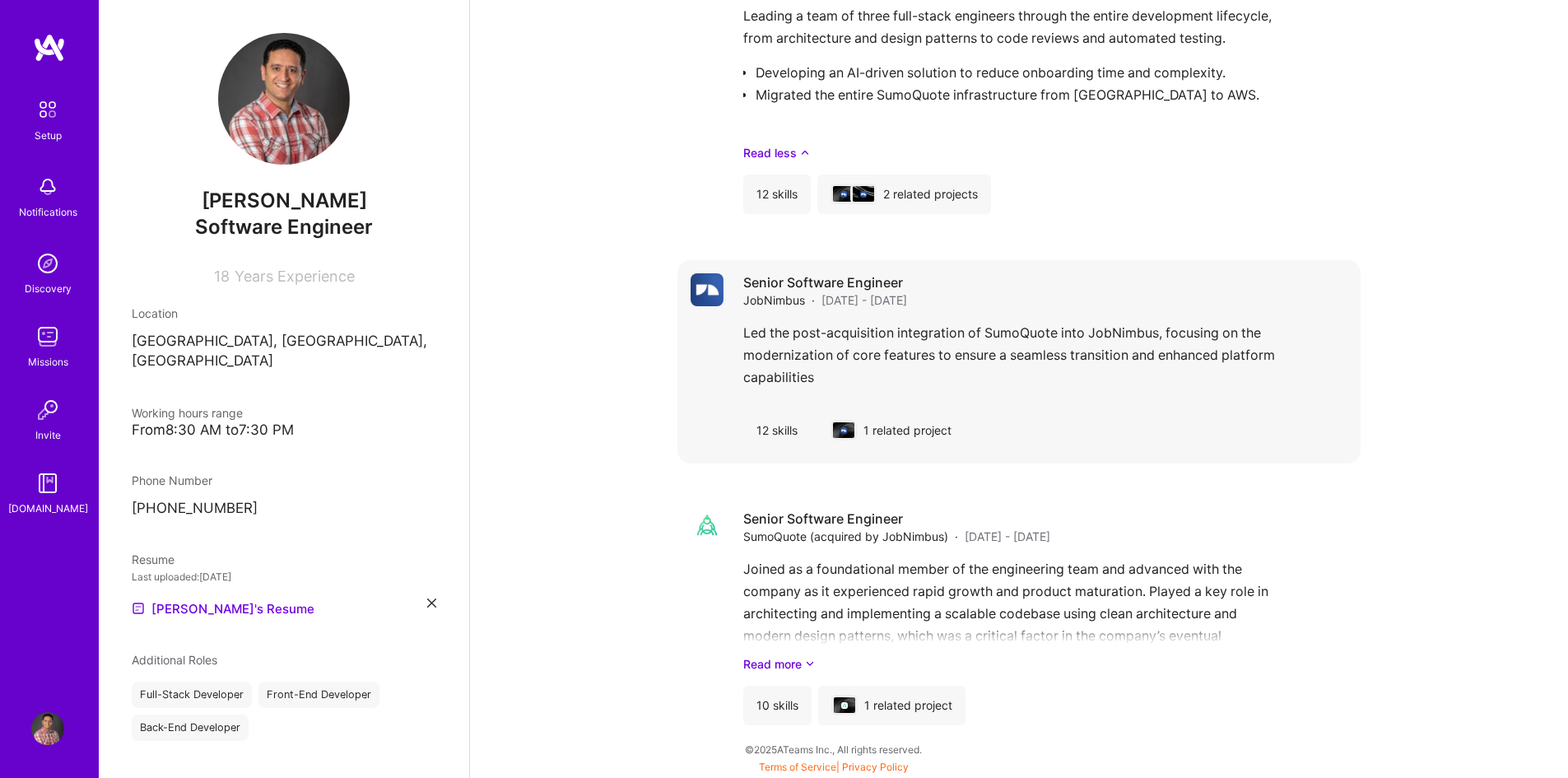
scroll to position [1255, 0]
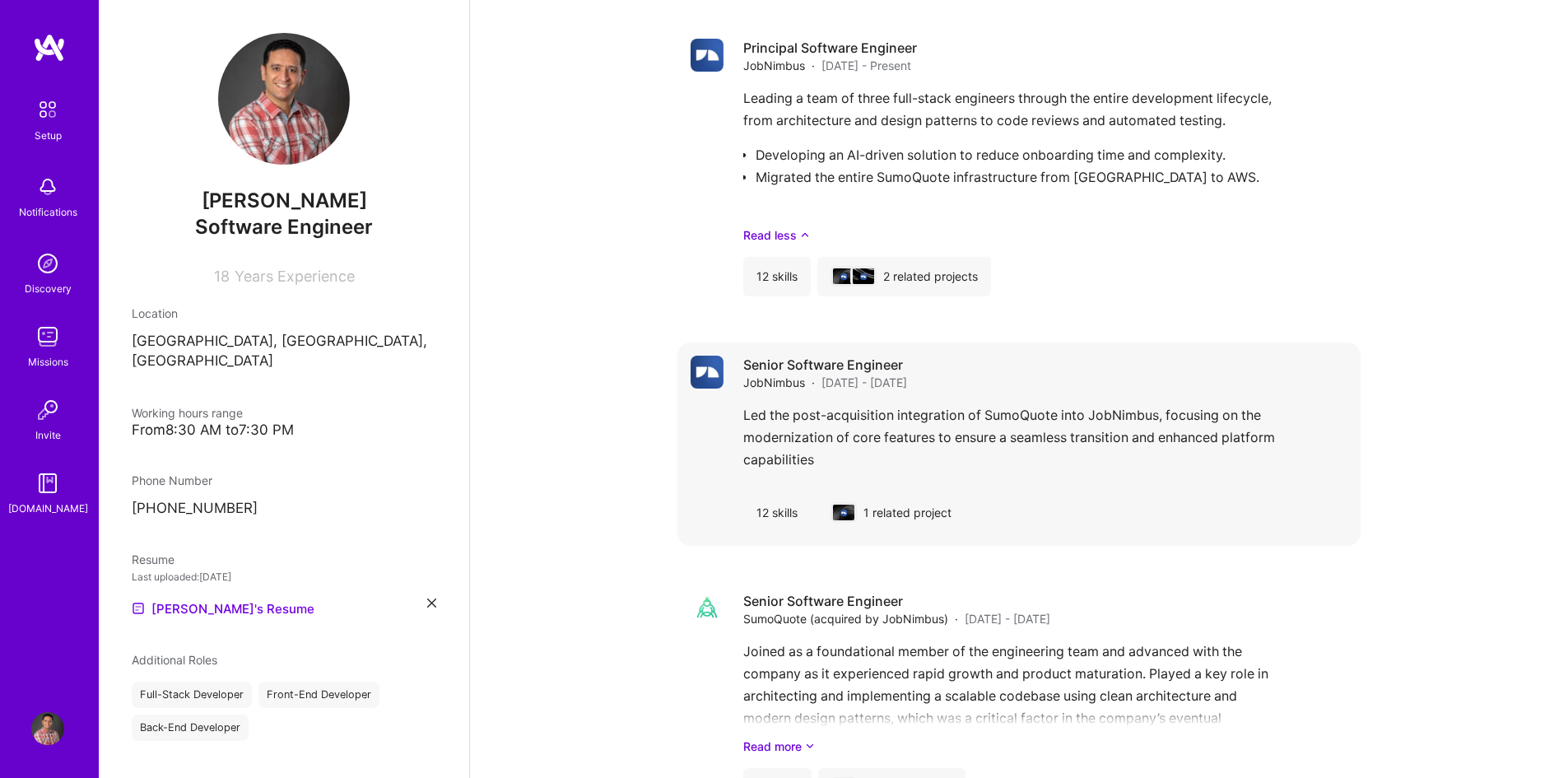
click at [869, 450] on div "Led the post-acquisition integration of SumoQuote into JobNimbus, focusing on t…" at bounding box center [1046, 442] width 604 height 75
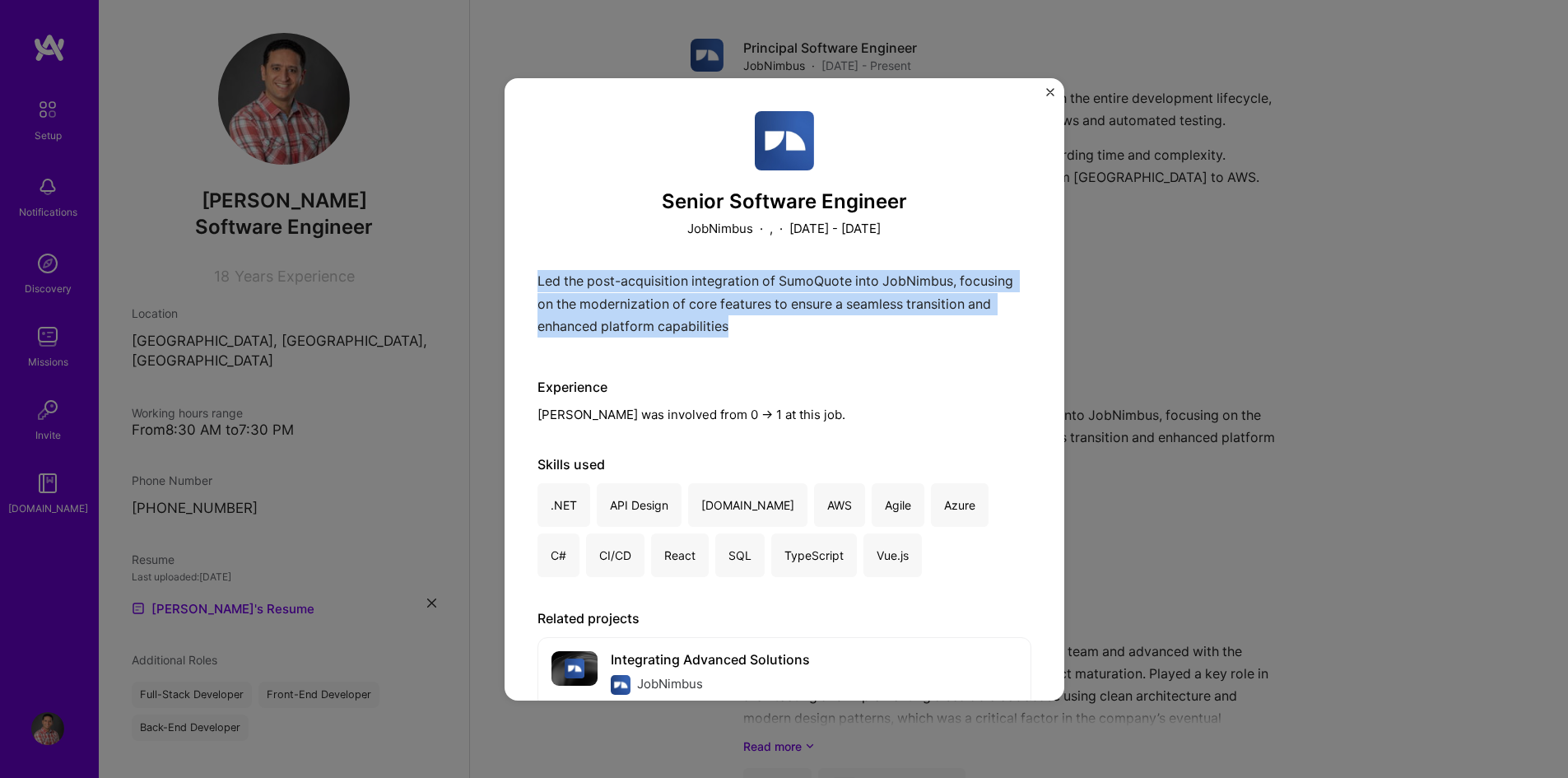
drag, startPoint x: 537, startPoint y: 278, endPoint x: 746, endPoint y: 337, distance: 217.2
click at [746, 337] on div "Led the post-acquisition integration of SumoQuote into JobNimbus, focusing on t…" at bounding box center [785, 308] width 494 height 75
copy p "Led the post-acquisition integration of SumoQuote into JobNimbus, focusing on t…"
click at [1050, 90] on img "Close" at bounding box center [1050, 92] width 8 height 8
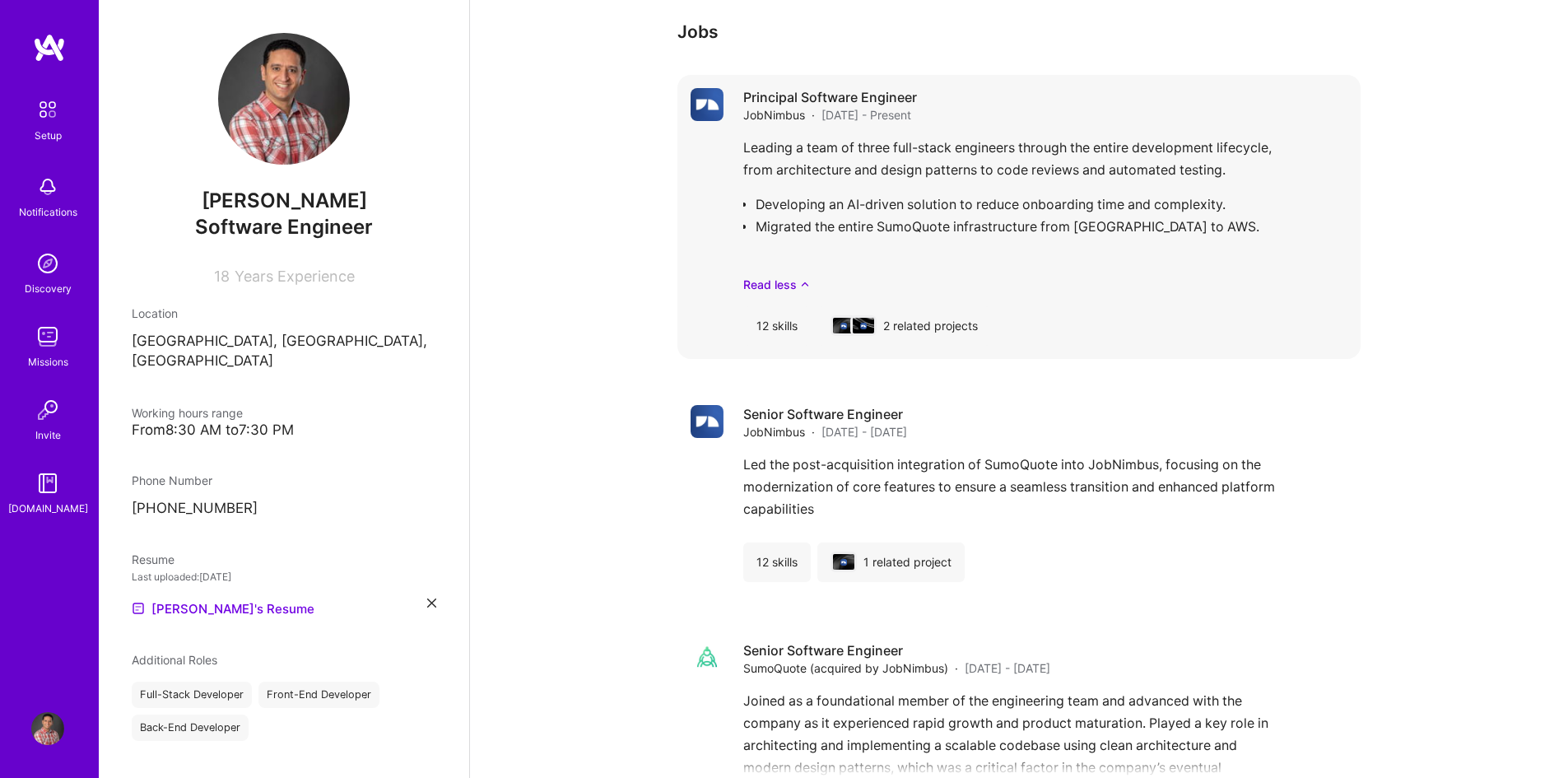
scroll to position [1090, 0]
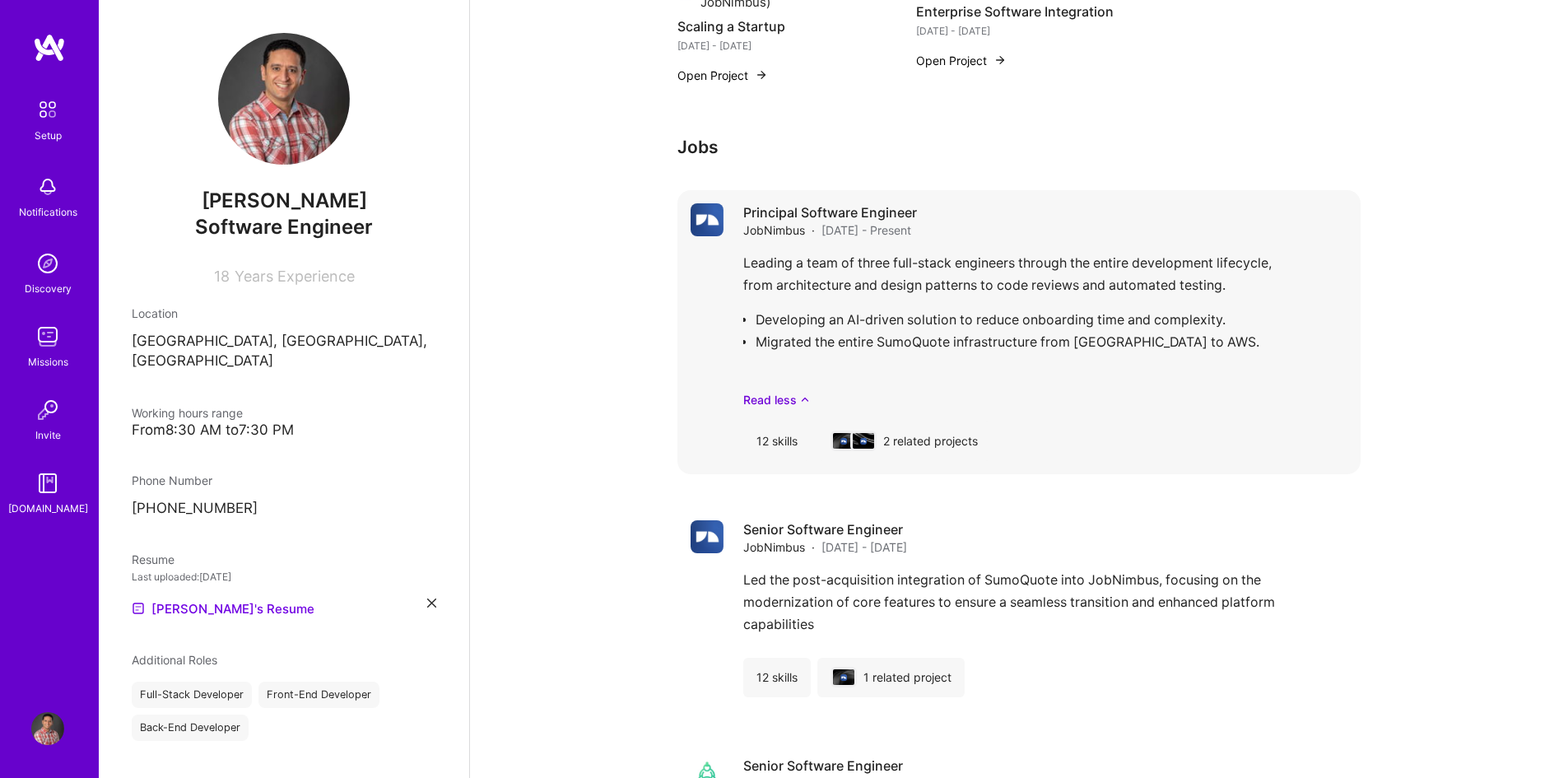
click at [942, 271] on div "Leading a team of three full-stack engineers through the entire development lif…" at bounding box center [1046, 330] width 604 height 157
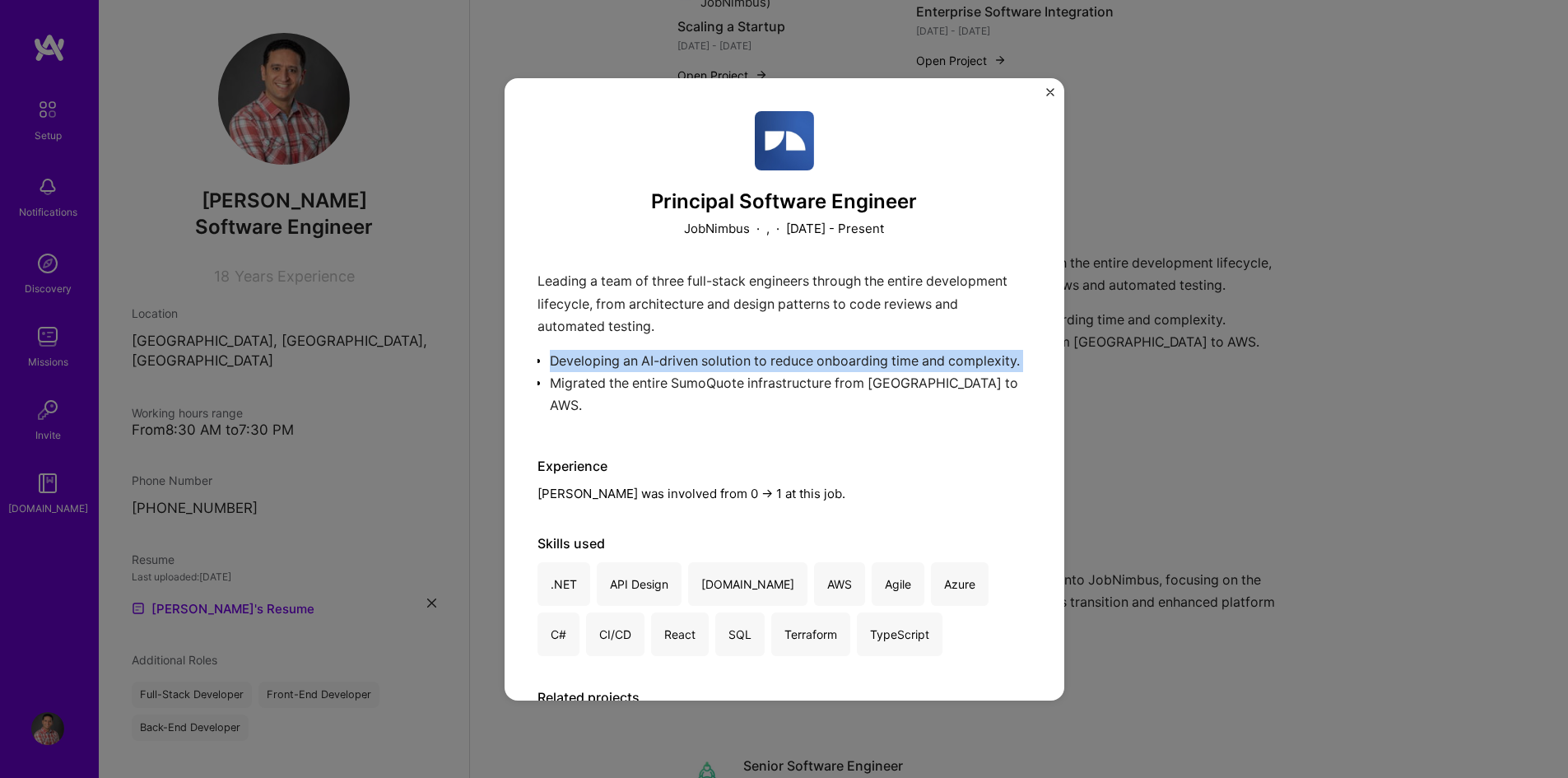
drag, startPoint x: 974, startPoint y: 406, endPoint x: 802, endPoint y: 366, distance: 176.6
click at [802, 366] on div "Leading a team of three full-stack engineers through the entire development lif…" at bounding box center [785, 347] width 494 height 155
drag, startPoint x: 942, startPoint y: 412, endPoint x: 951, endPoint y: 412, distance: 9.0
click at [942, 412] on div "Leading a team of three full-stack engineers through the entire development lif…" at bounding box center [785, 347] width 494 height 155
click at [577, 275] on div "Leading a team of three full-stack engineers through the entire development lif…" at bounding box center [785, 347] width 494 height 155
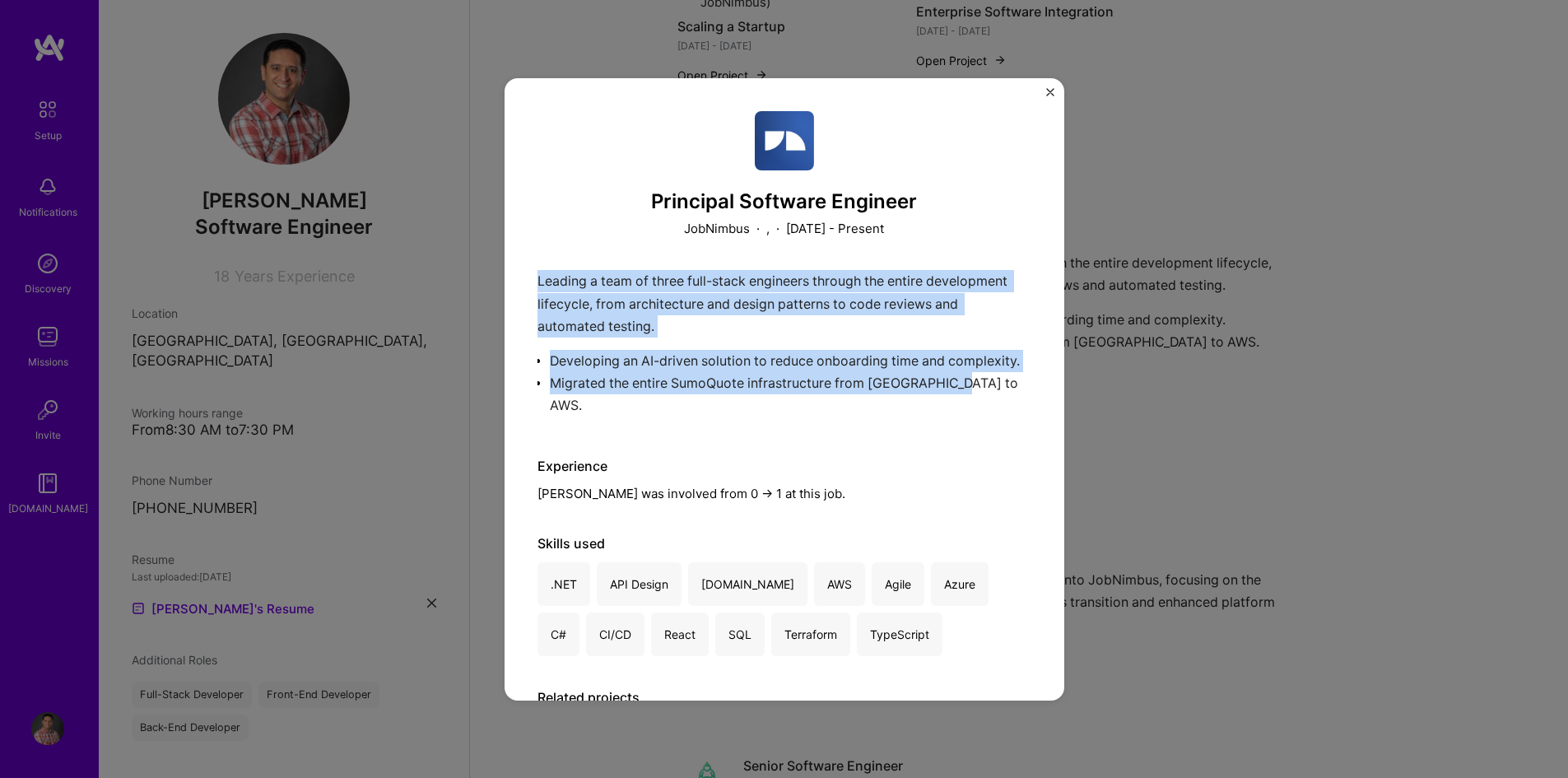
drag, startPoint x: 536, startPoint y: 282, endPoint x: 972, endPoint y: 420, distance: 457.3
click at [972, 420] on div "Principal Software Engineer JobNimbus · , · [DATE] - Present Leading a team of …" at bounding box center [785, 389] width 560 height 622
copy div "Leading a team of three full-stack engineers through the entire development lif…"
